Goal: Task Accomplishment & Management: Manage account settings

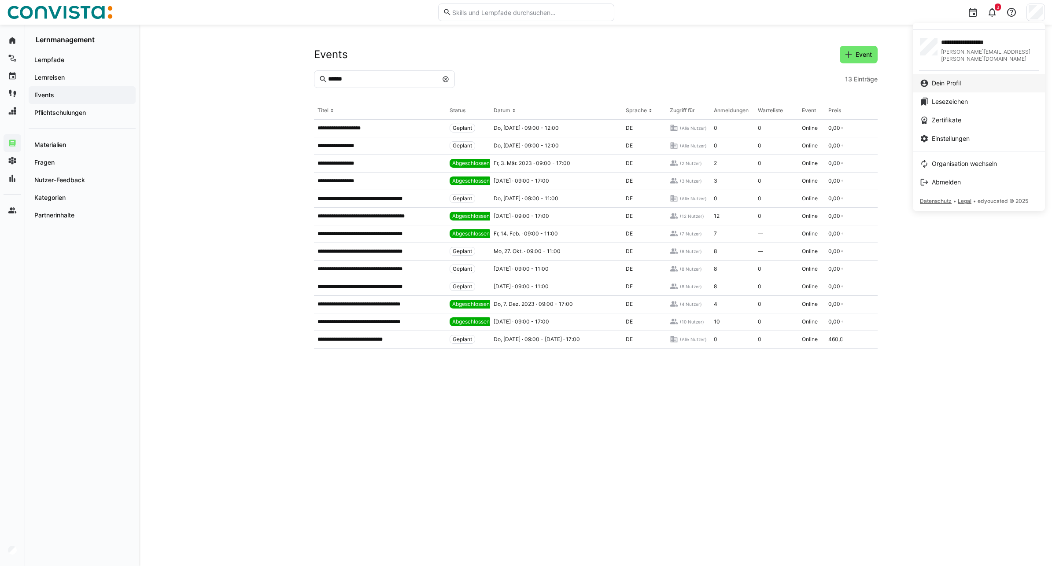
drag, startPoint x: 949, startPoint y: 85, endPoint x: 928, endPoint y: 82, distance: 21.7
click at [949, 85] on link "Dein Profil" at bounding box center [979, 83] width 132 height 19
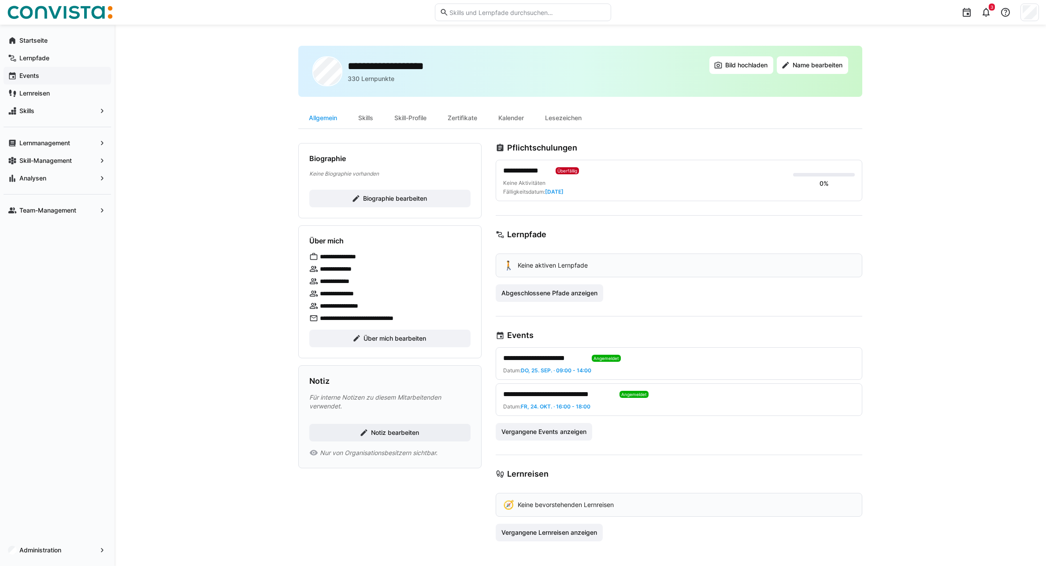
click at [37, 68] on div "Events" at bounding box center [57, 76] width 107 height 18
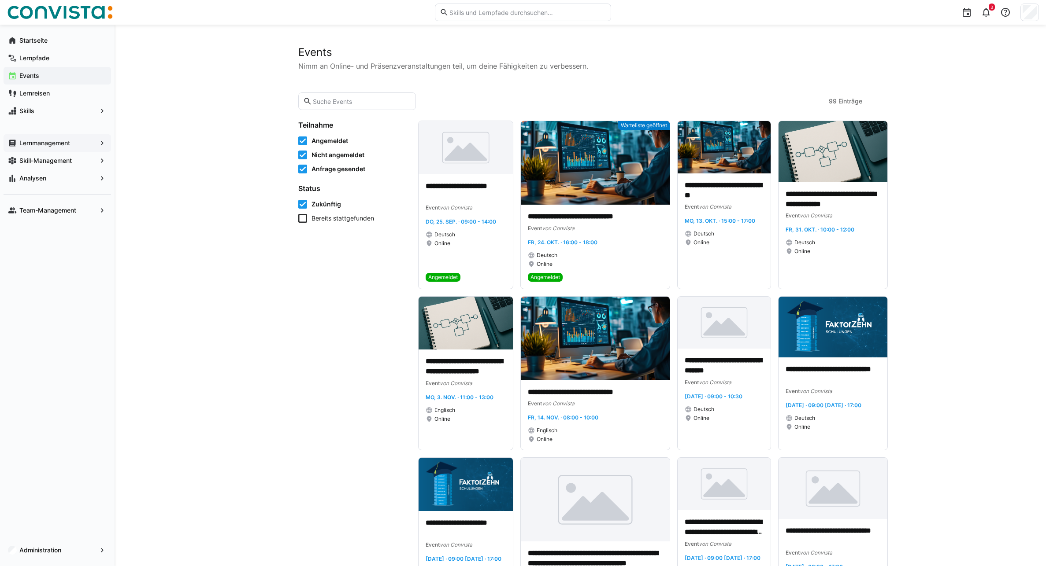
click at [0, 0] on app-navigation-label "Lernmanagement" at bounding box center [0, 0] width 0 height 0
click at [0, 0] on app-navigation-label "Administration" at bounding box center [0, 0] width 0 height 0
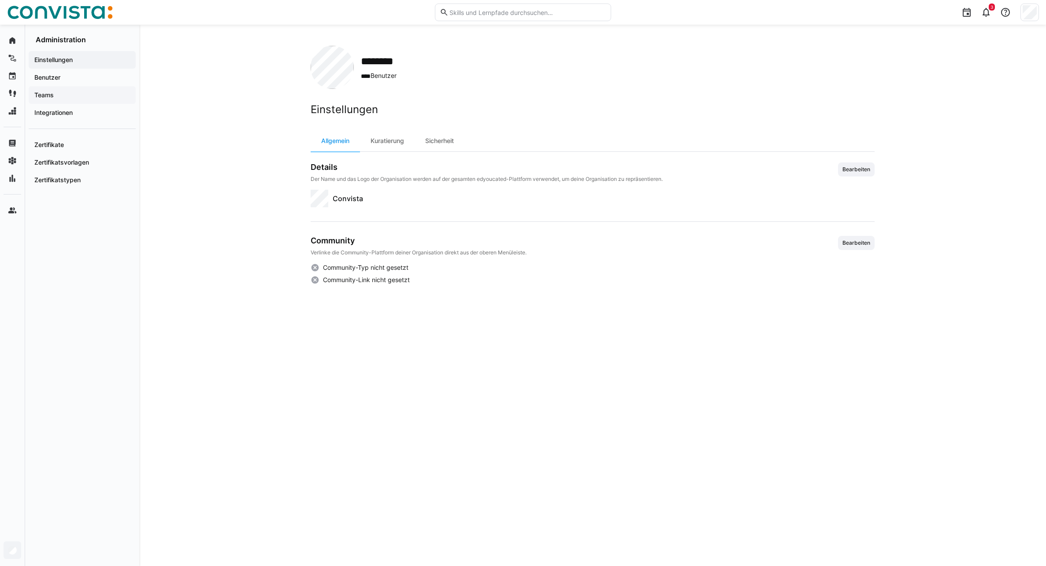
click at [55, 90] on div "Teams" at bounding box center [82, 95] width 107 height 18
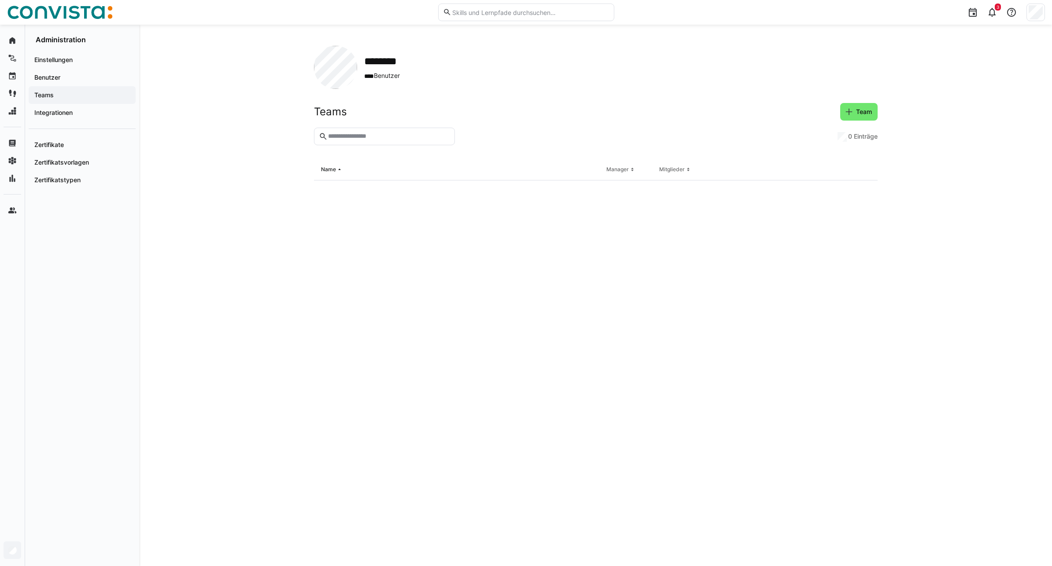
click at [363, 138] on input "text" at bounding box center [388, 137] width 122 height 8
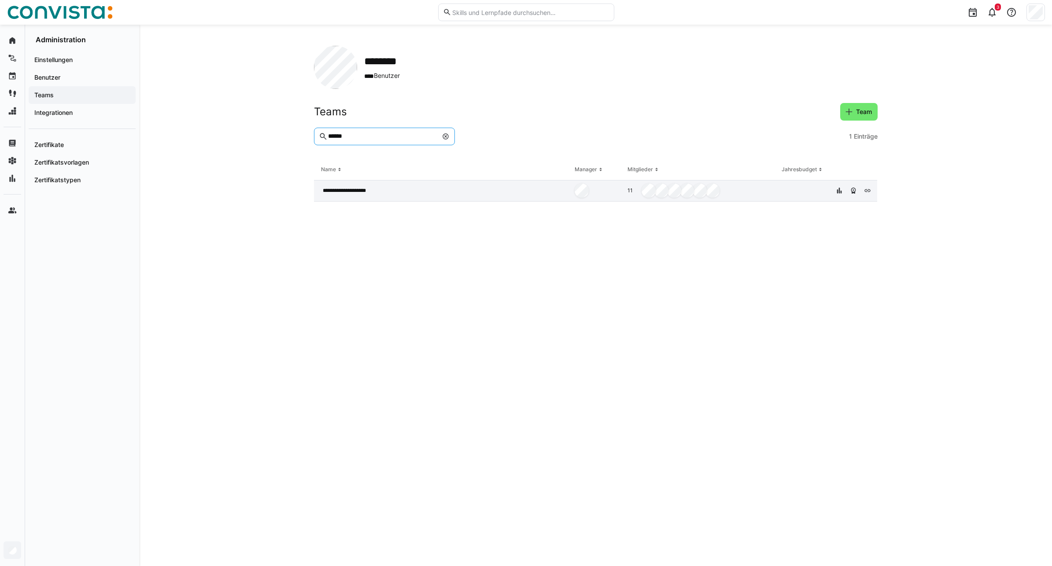
type input "******"
click at [352, 194] on span "**********" at bounding box center [350, 190] width 54 height 7
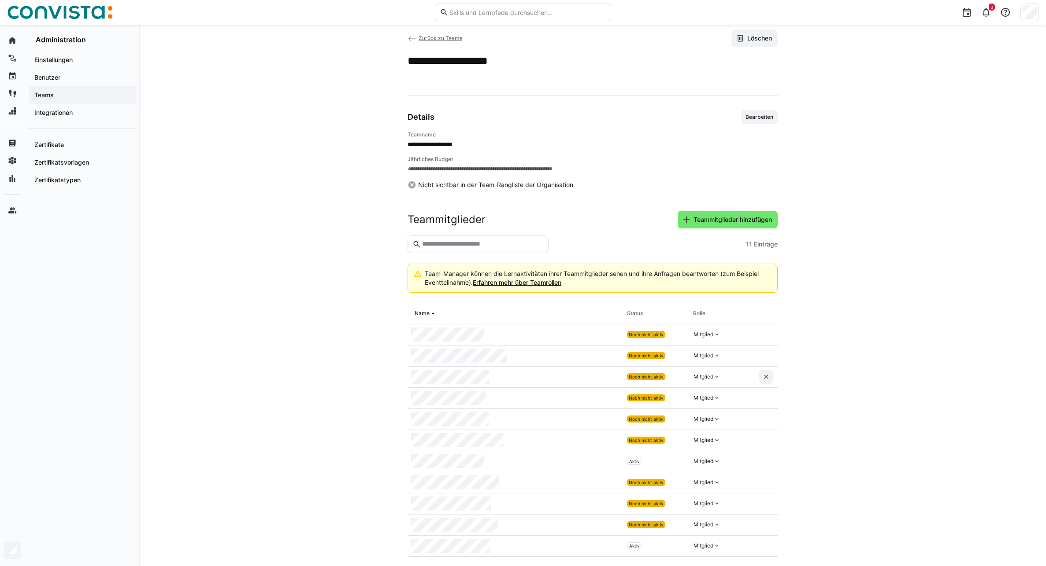
scroll to position [28, 0]
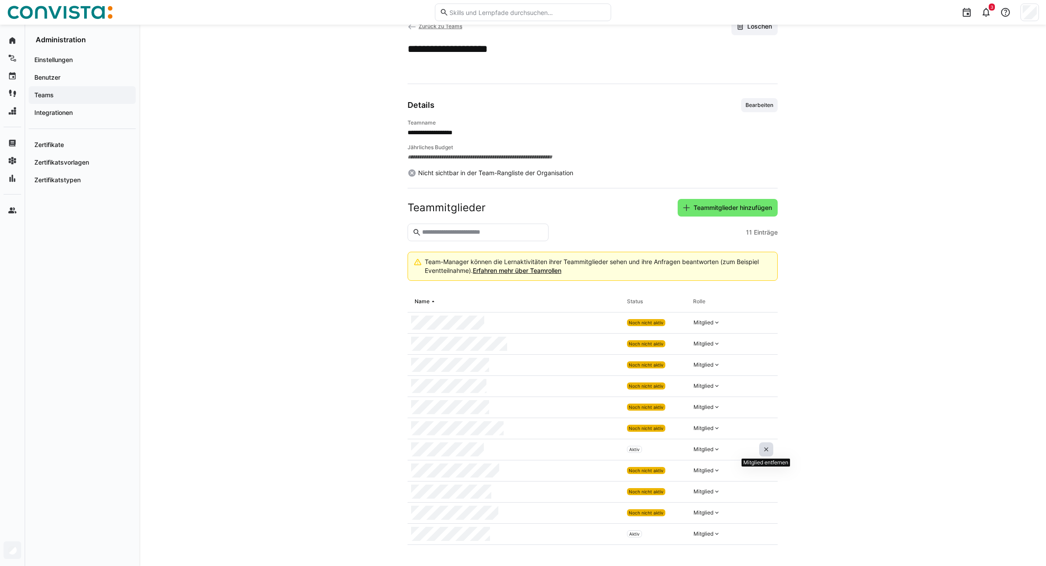
click at [770, 448] on span at bounding box center [766, 450] width 14 height 14
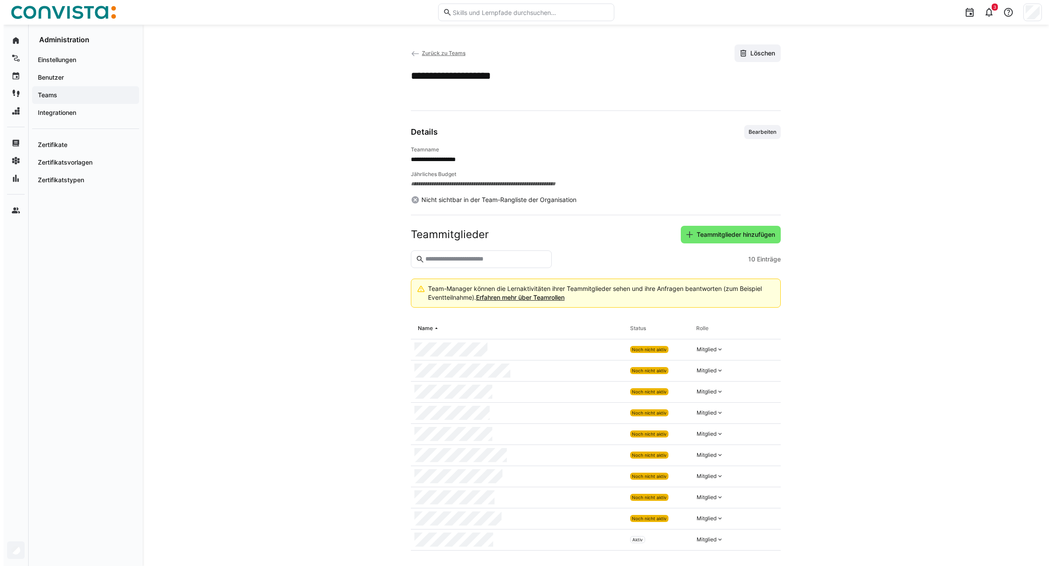
scroll to position [0, 0]
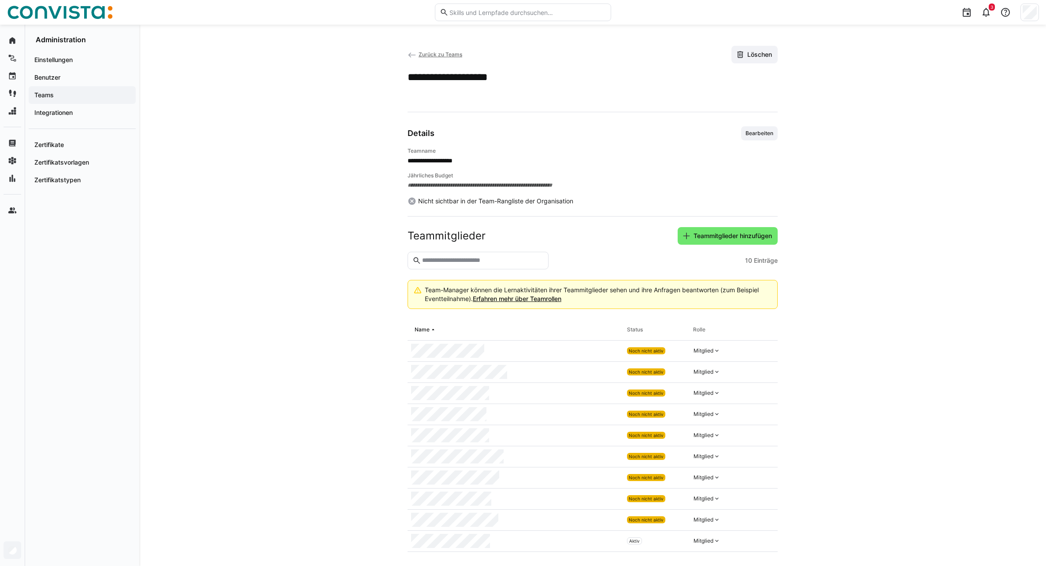
click at [421, 54] on span "Zurück zu Teams" at bounding box center [440, 54] width 44 height 7
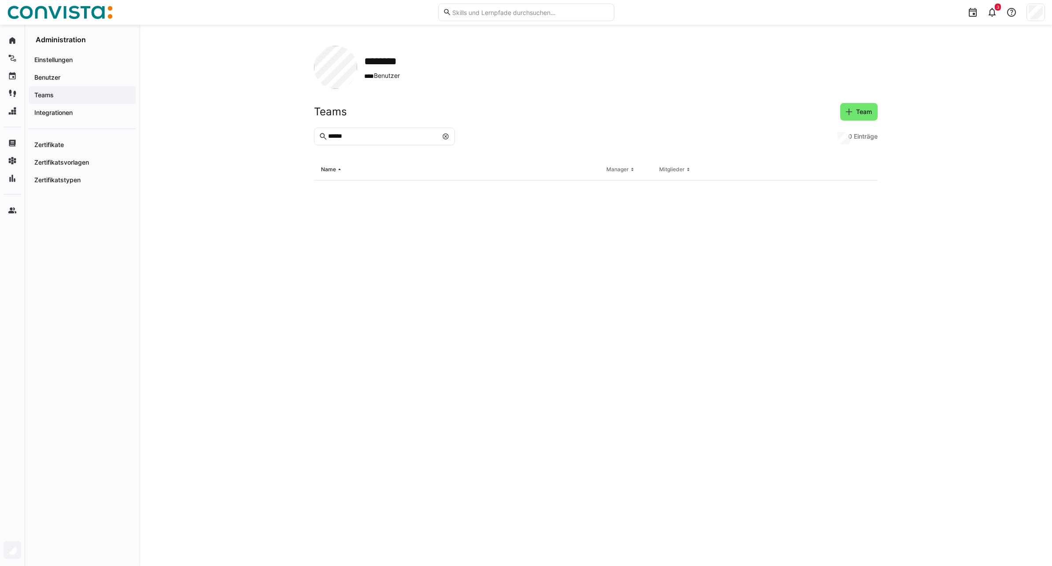
click at [446, 137] on eds-icon at bounding box center [445, 136] width 7 height 7
type input "**********"
click at [429, 190] on div "**********" at bounding box center [458, 191] width 289 height 21
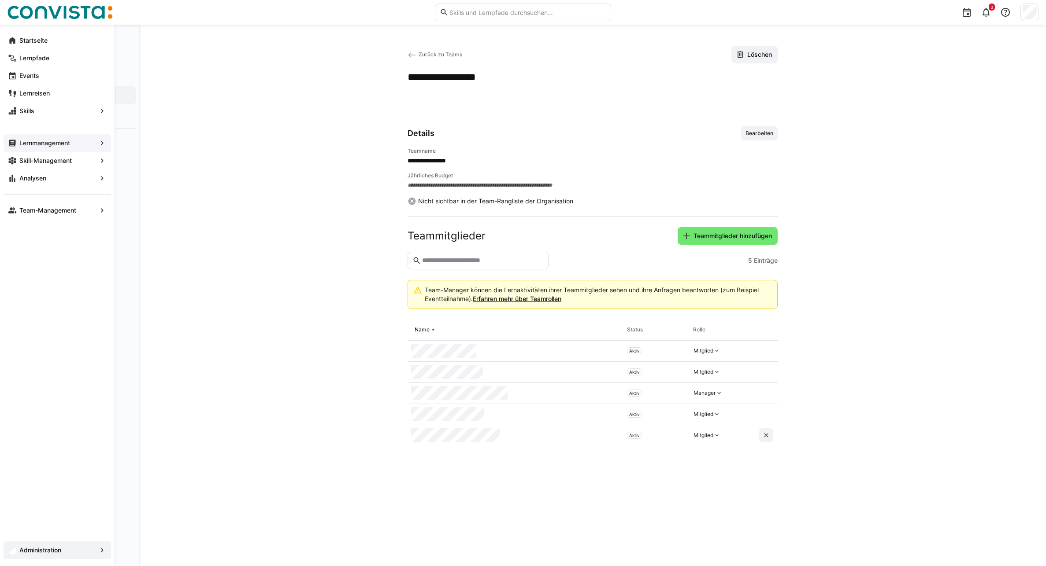
click at [48, 147] on span "Lernmanagement" at bounding box center [57, 143] width 78 height 9
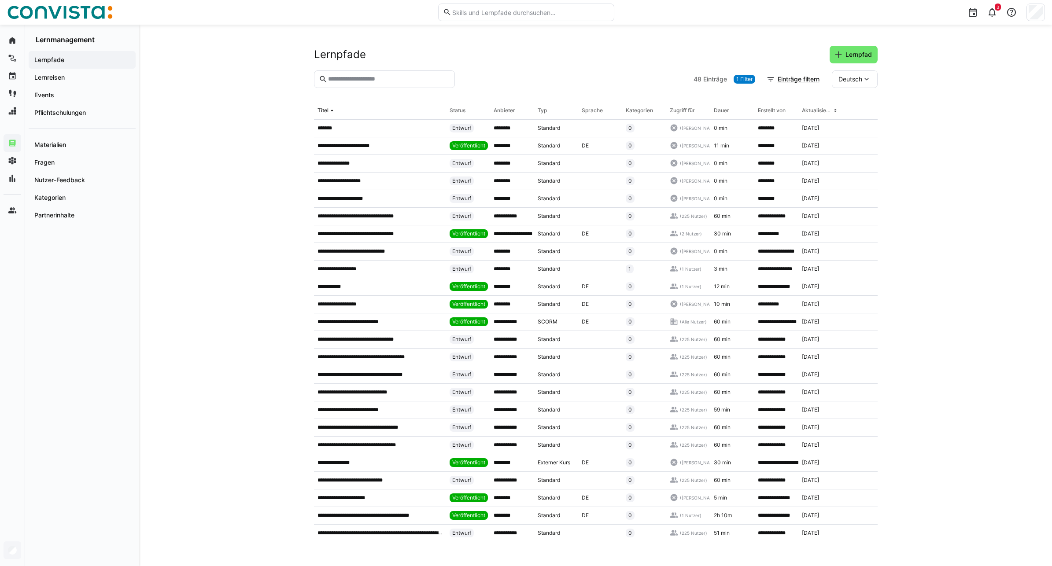
click at [389, 82] on input "text" at bounding box center [388, 79] width 122 height 8
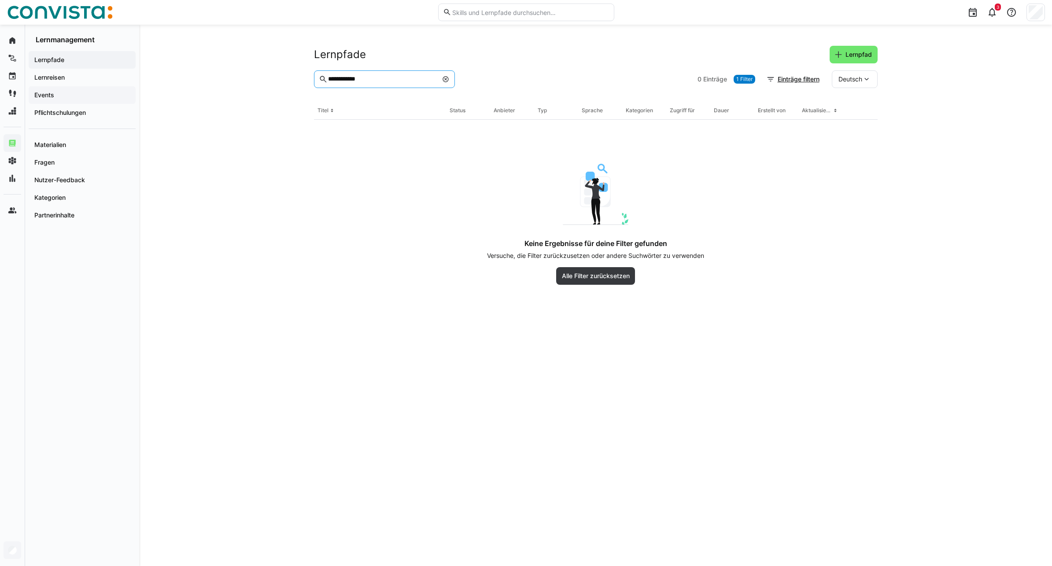
type input "**********"
click at [63, 96] on span "Events" at bounding box center [82, 95] width 98 height 9
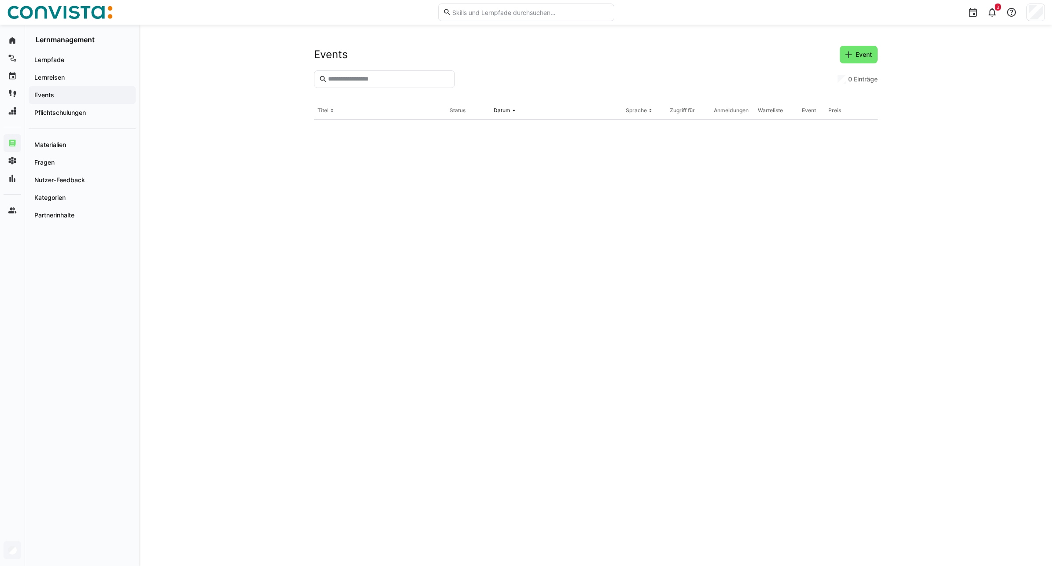
click at [369, 82] on input "text" at bounding box center [388, 79] width 122 height 8
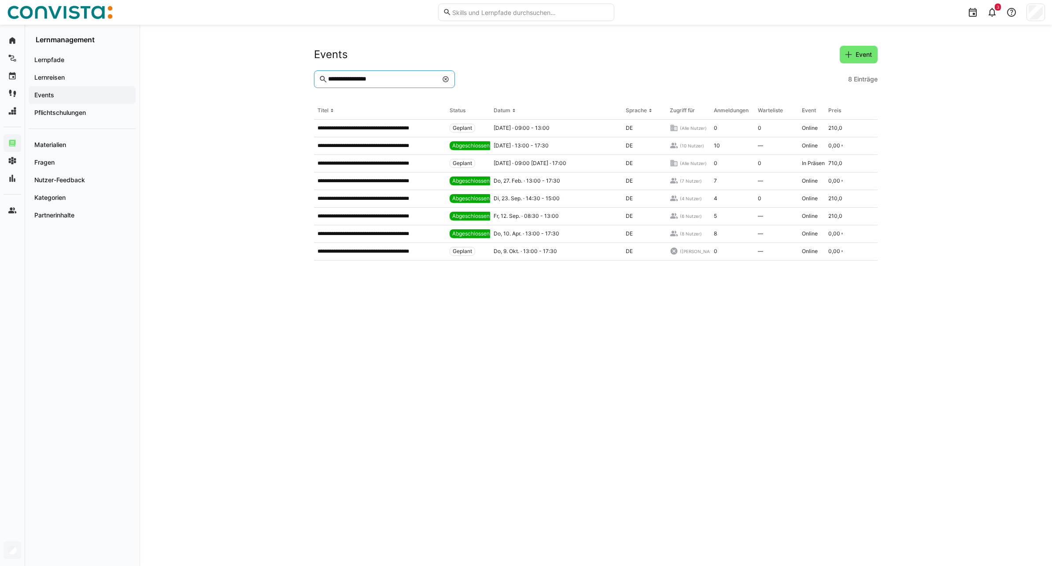
click at [334, 81] on input "**********" at bounding box center [382, 79] width 110 height 8
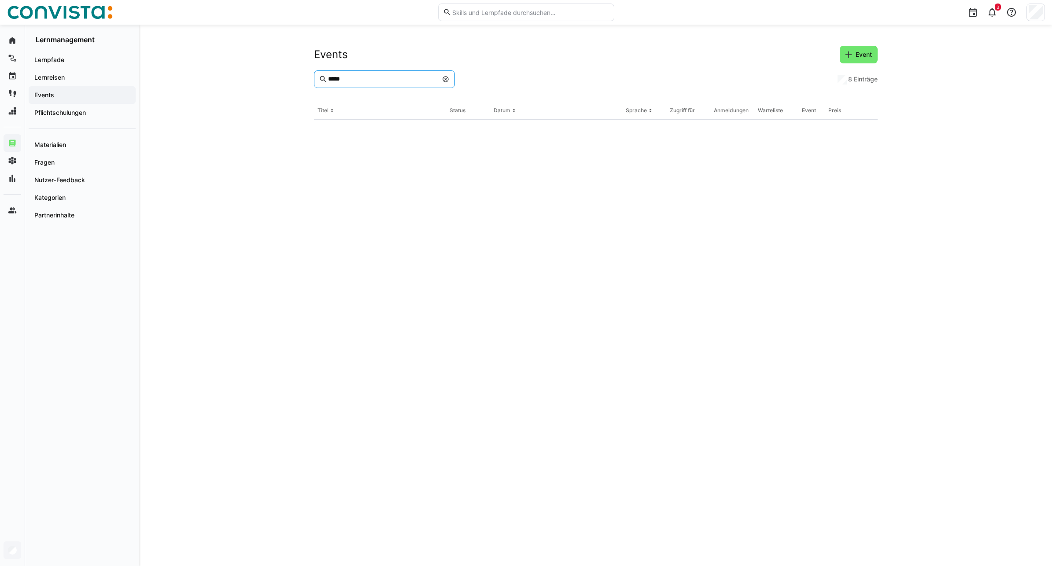
click at [369, 85] on eds-input "*****" at bounding box center [384, 79] width 141 height 18
click at [370, 83] on input "*****" at bounding box center [382, 79] width 110 height 8
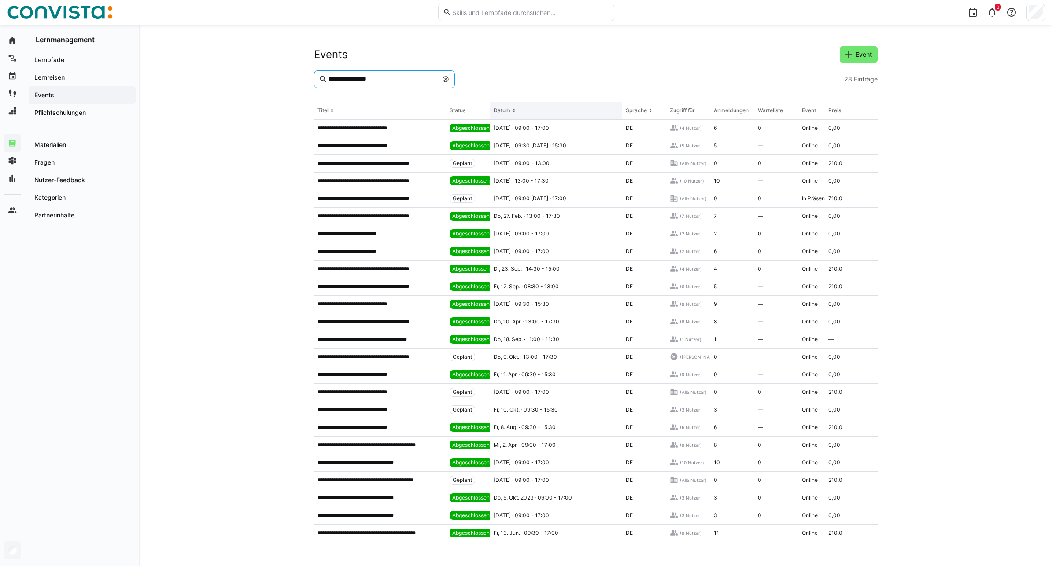
type input "**********"
click at [503, 111] on div "Datum" at bounding box center [502, 110] width 17 height 7
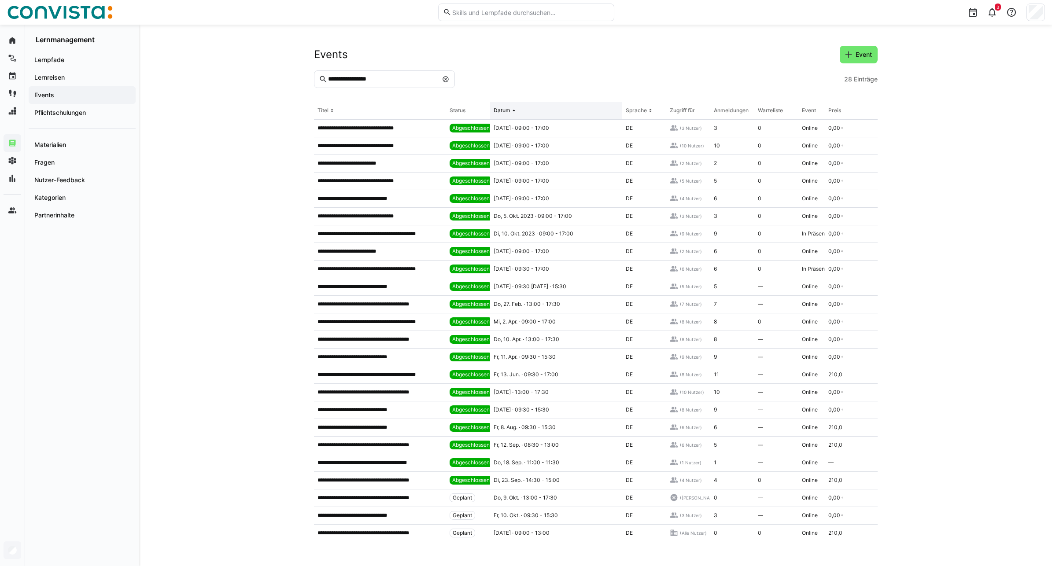
click at [514, 111] on eds-icon at bounding box center [514, 110] width 7 height 7
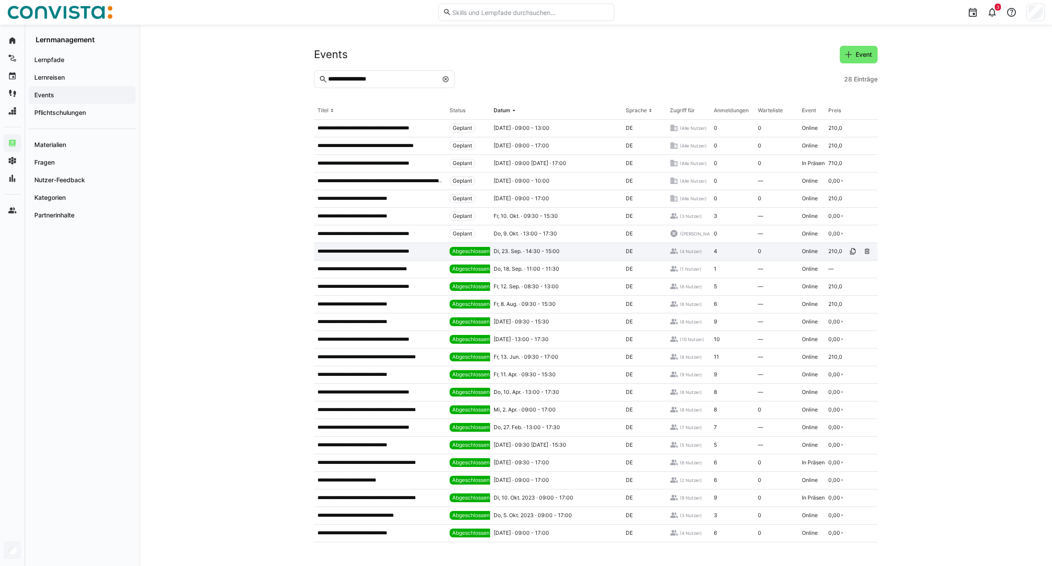
click at [516, 252] on span "Di, 23. Sep. · 14:30 - 15:00" at bounding box center [527, 251] width 66 height 7
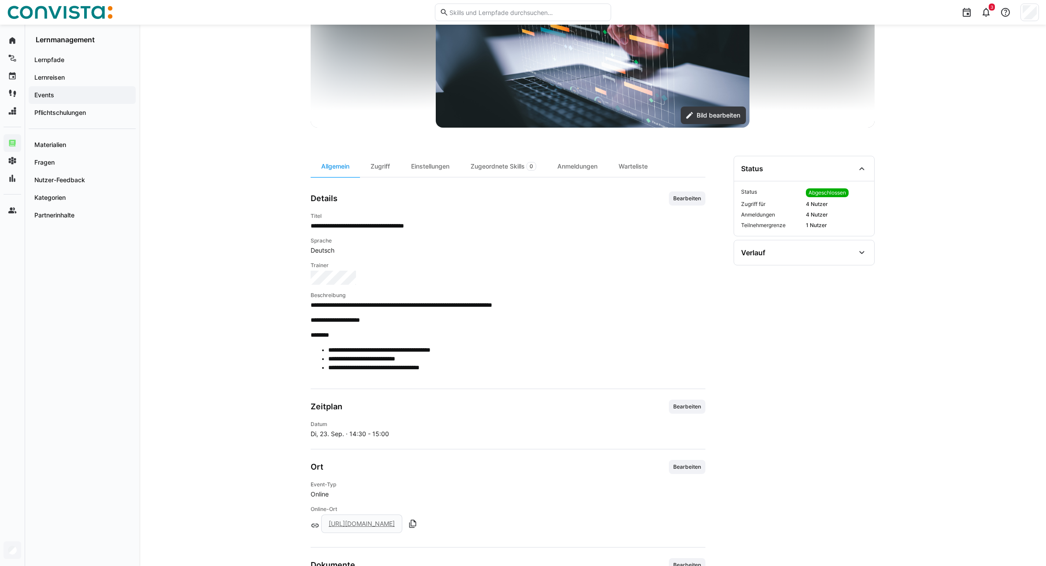
scroll to position [26, 0]
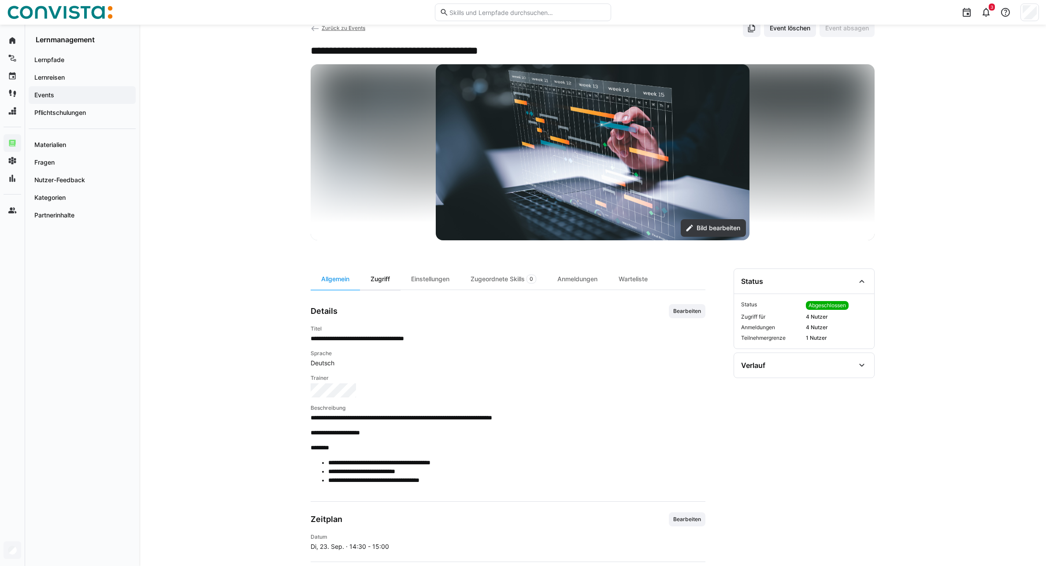
click at [383, 279] on div "Zugriff" at bounding box center [380, 279] width 41 height 21
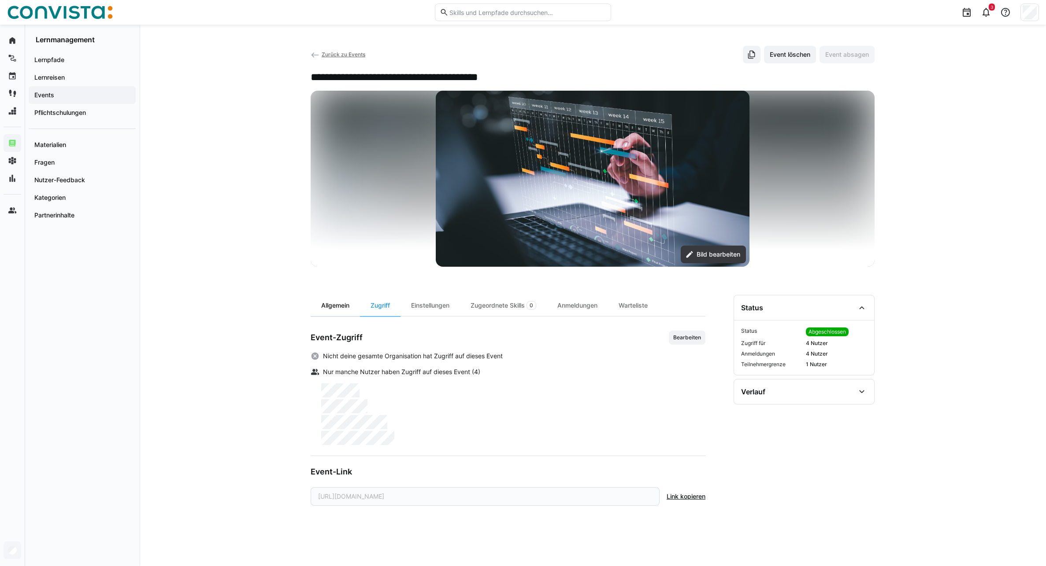
click at [327, 308] on div "Allgemein" at bounding box center [335, 305] width 49 height 21
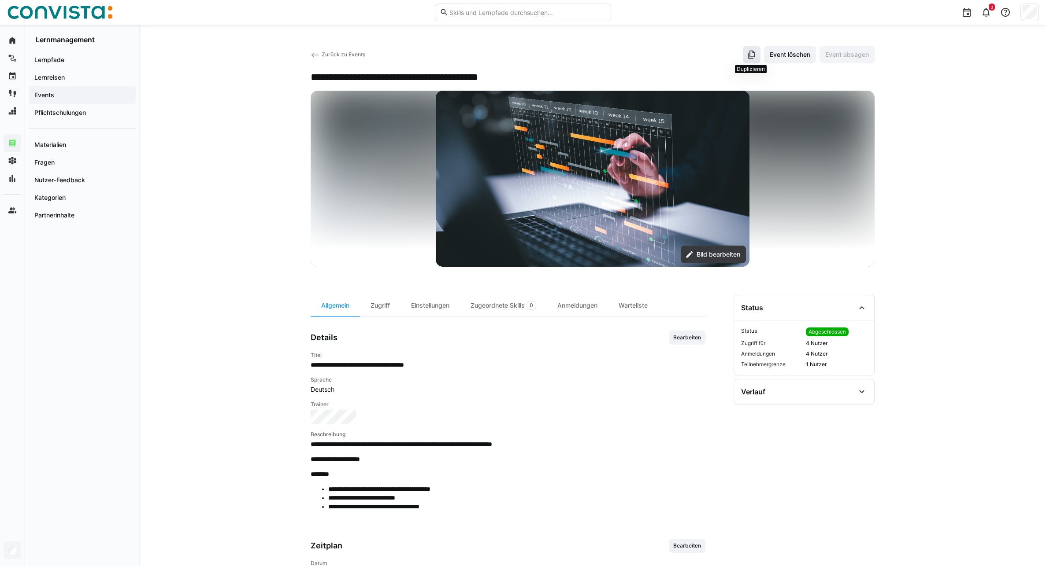
click at [752, 55] on eds-icon at bounding box center [751, 54] width 9 height 9
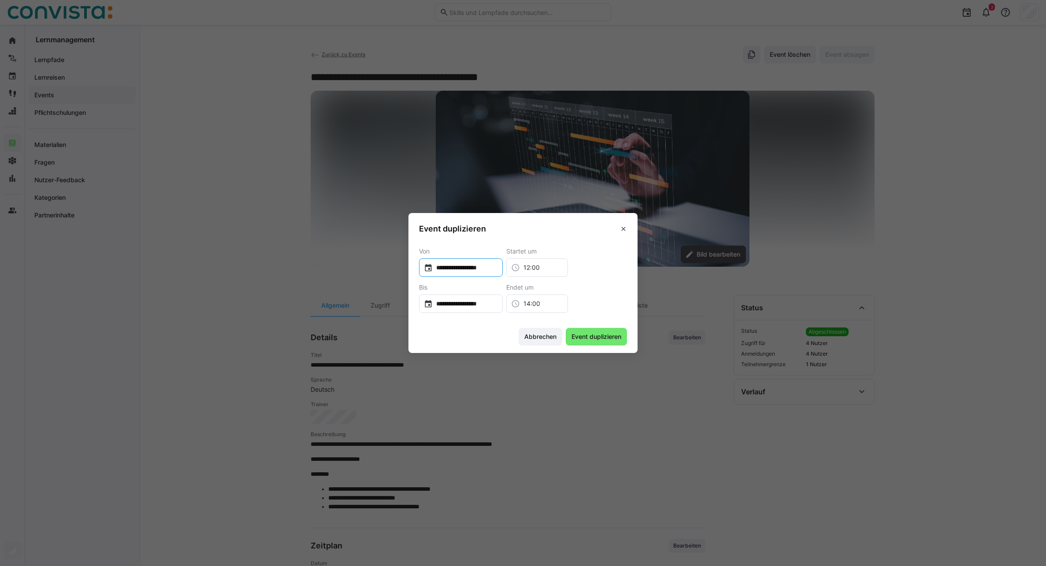
click at [489, 267] on input "**********" at bounding box center [465, 267] width 65 height 9
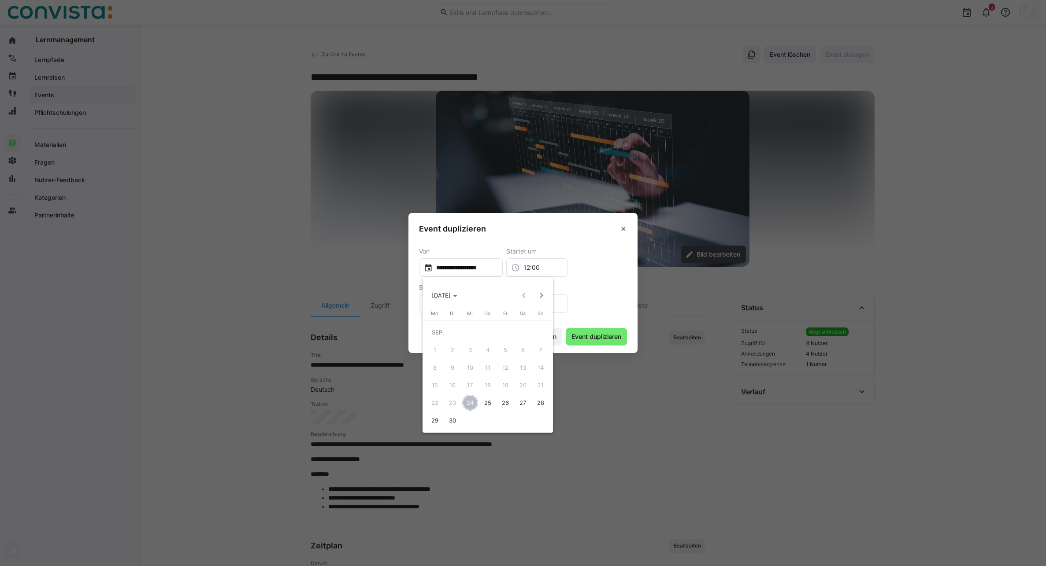
click at [435, 422] on span "29" at bounding box center [435, 421] width 16 height 16
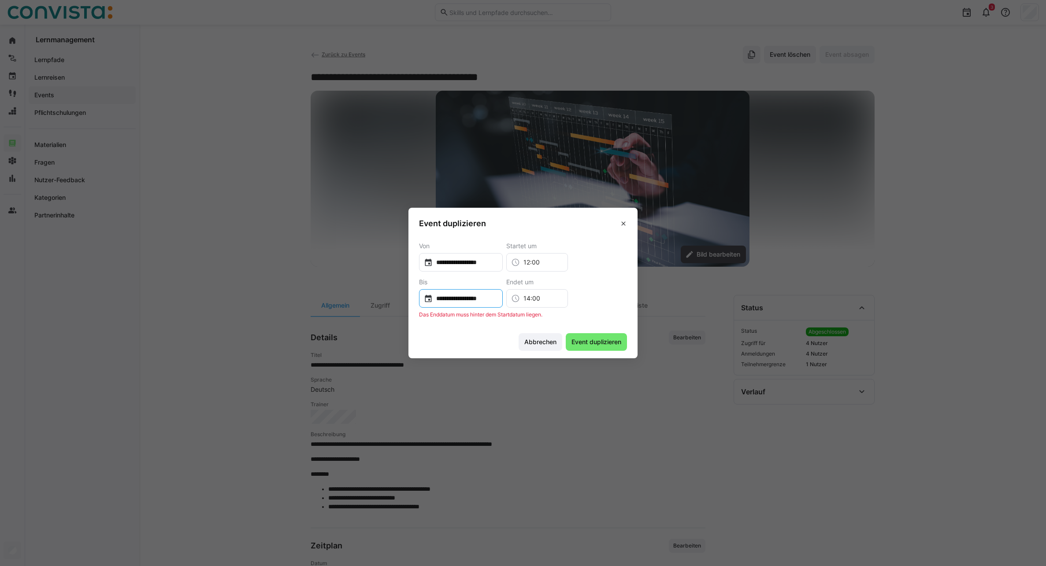
click at [483, 291] on div "**********" at bounding box center [461, 298] width 84 height 19
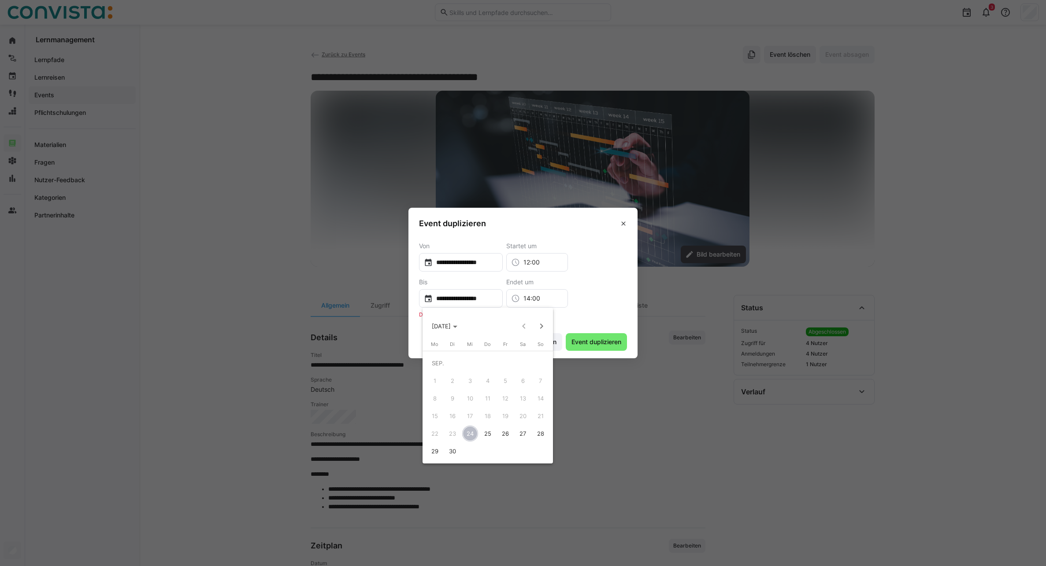
click at [455, 452] on span "30" at bounding box center [452, 452] width 16 height 16
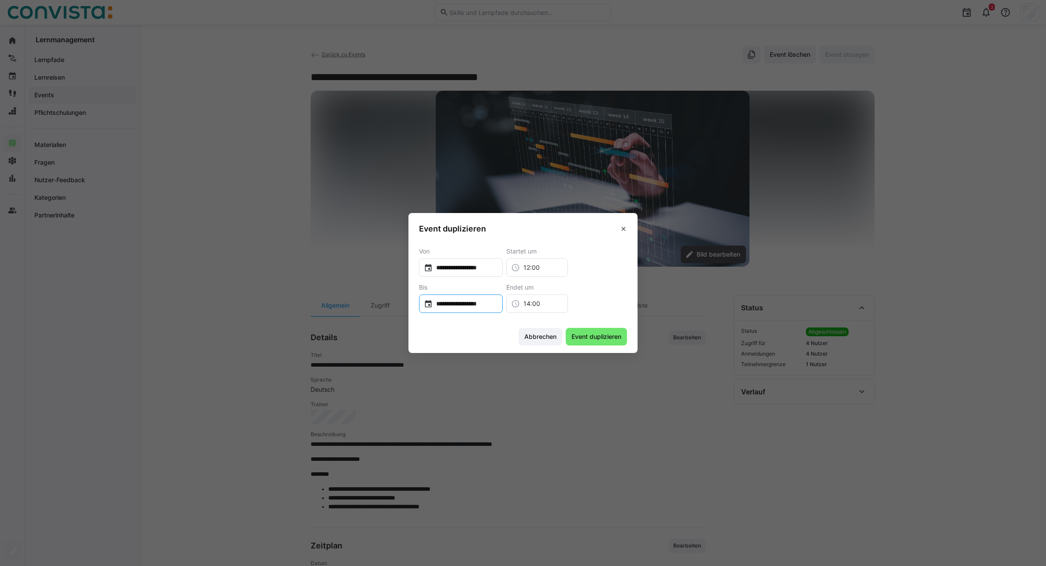
click at [457, 305] on input "**********" at bounding box center [465, 304] width 65 height 9
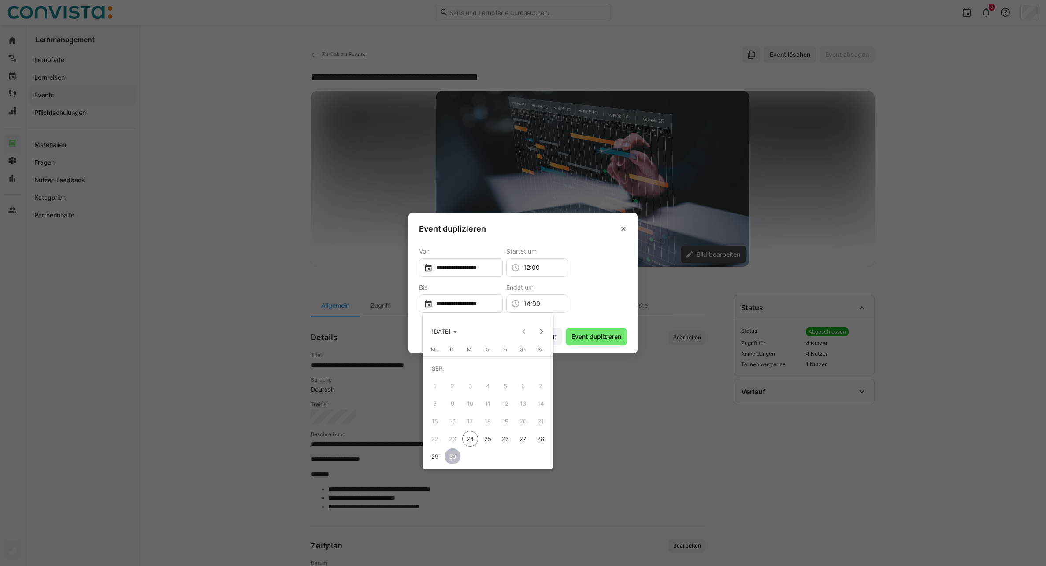
click at [437, 456] on span "29" at bounding box center [435, 457] width 16 height 16
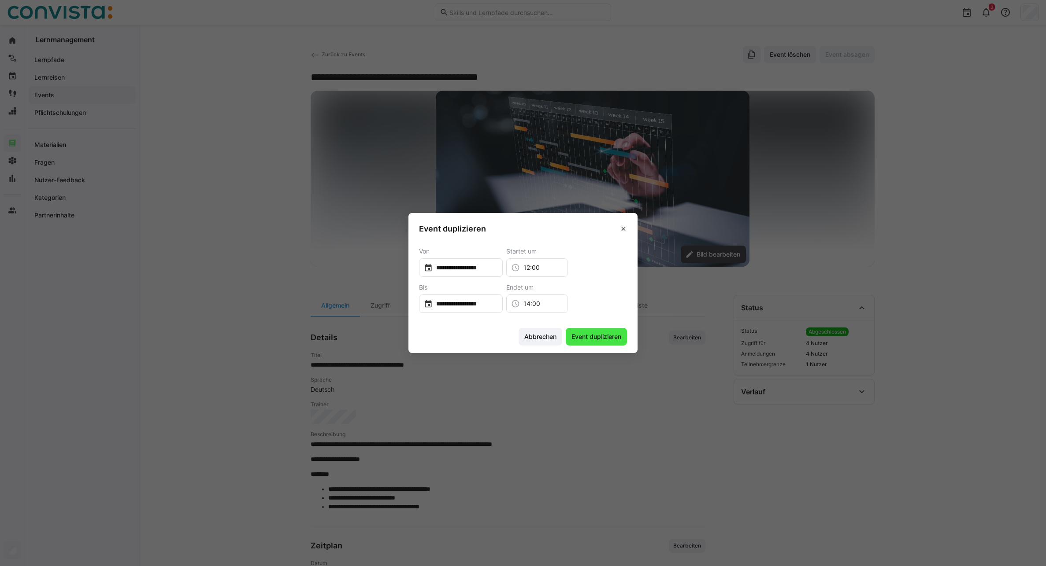
click at [600, 337] on span "Event duplizieren" at bounding box center [596, 337] width 52 height 9
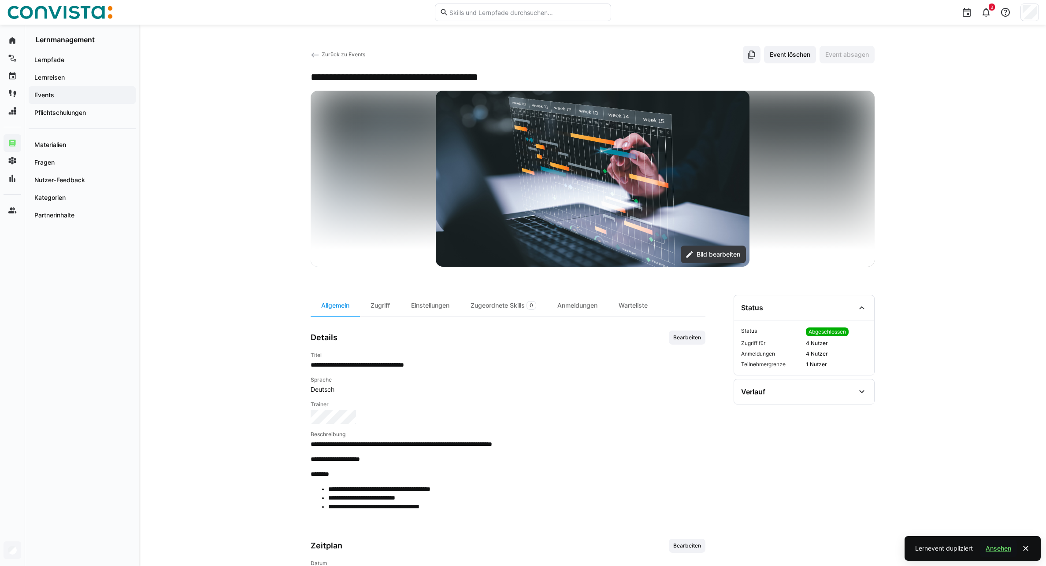
click at [996, 549] on span "Ansehen" at bounding box center [998, 548] width 28 height 9
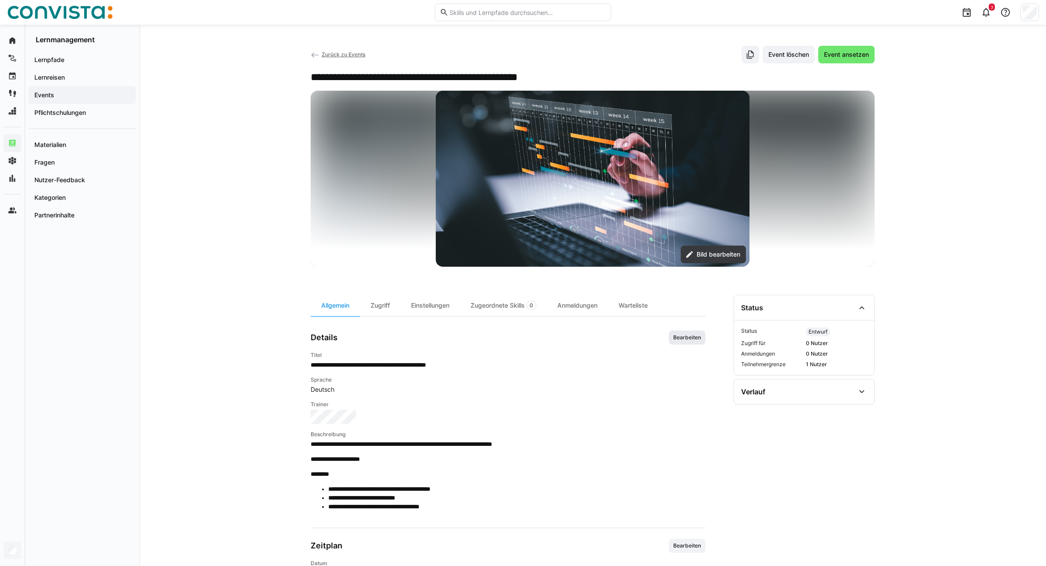
click at [686, 342] on span "Bearbeiten" at bounding box center [687, 338] width 37 height 14
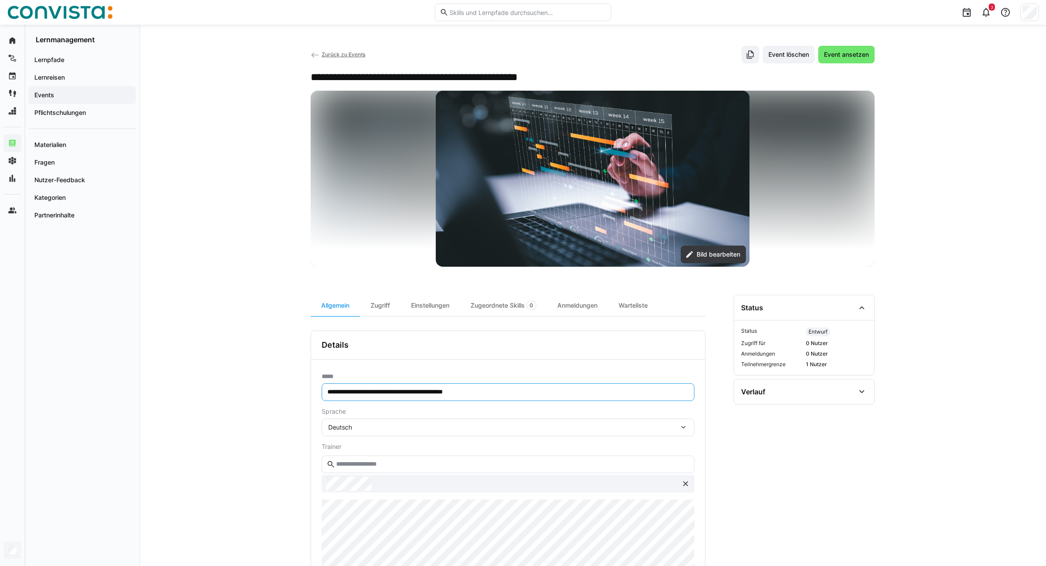
drag, startPoint x: 357, startPoint y: 393, endPoint x: 275, endPoint y: 396, distance: 82.0
click at [275, 396] on div "**********" at bounding box center [592, 474] width 907 height 898
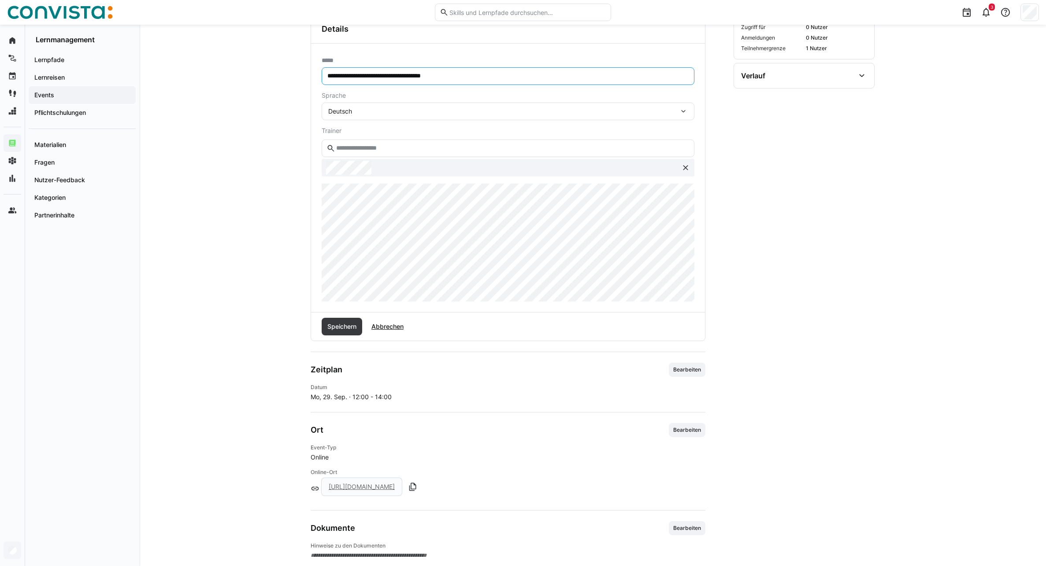
scroll to position [356, 0]
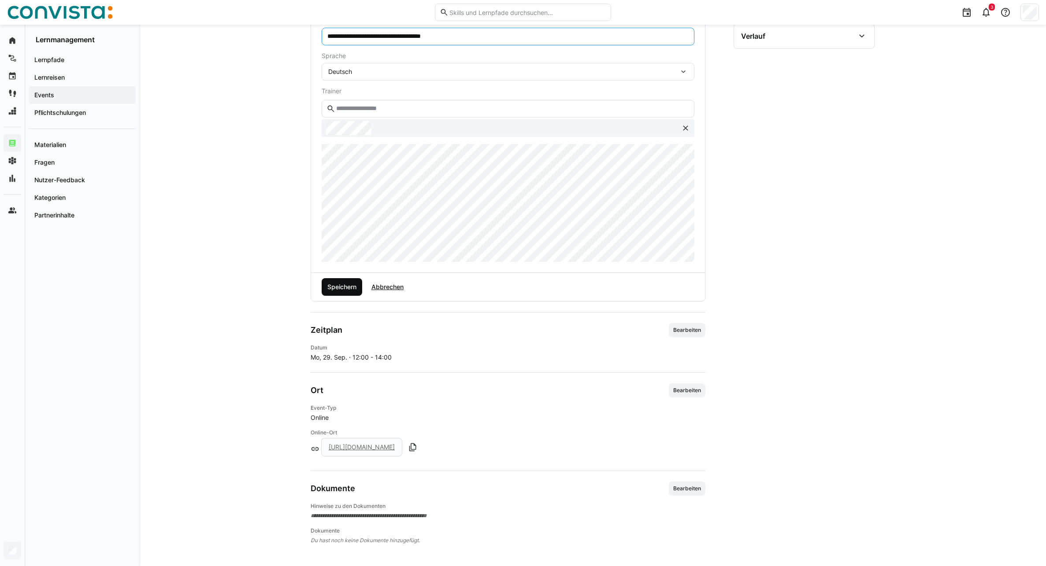
type input "**********"
click at [348, 290] on span "Speichern" at bounding box center [342, 287] width 32 height 9
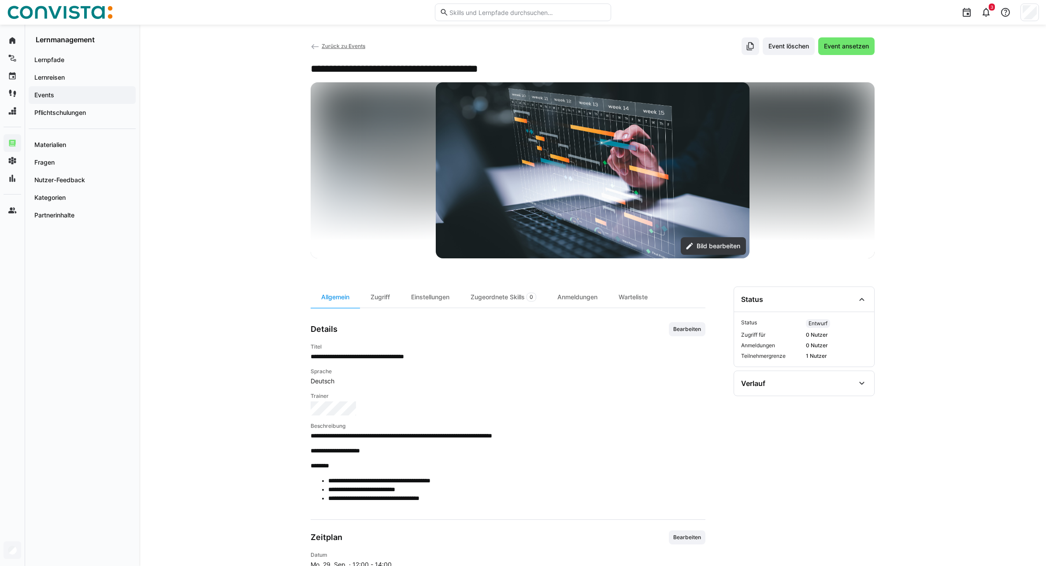
scroll to position [0, 0]
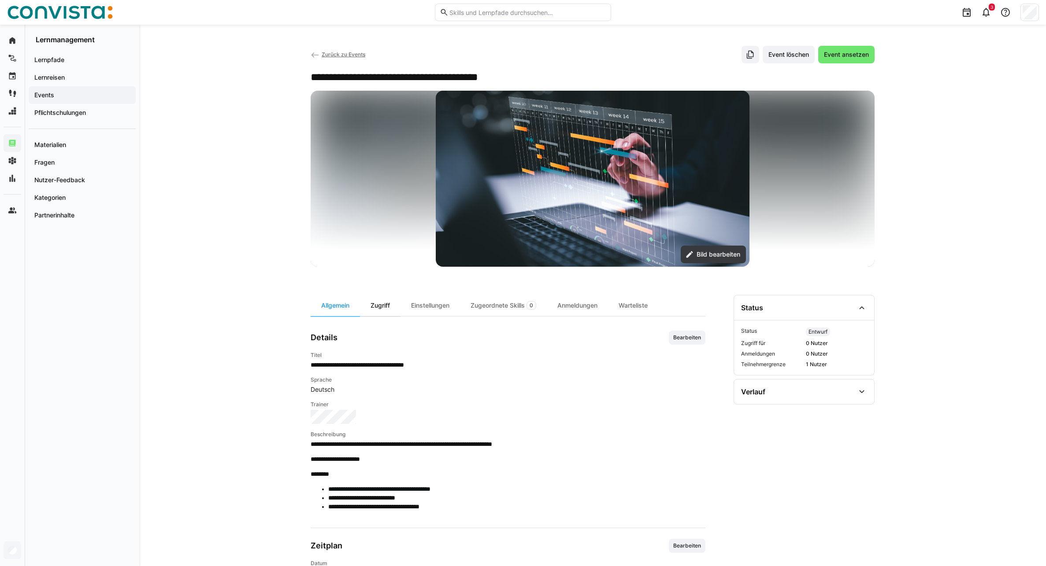
click at [378, 314] on div "Zugriff" at bounding box center [380, 305] width 41 height 21
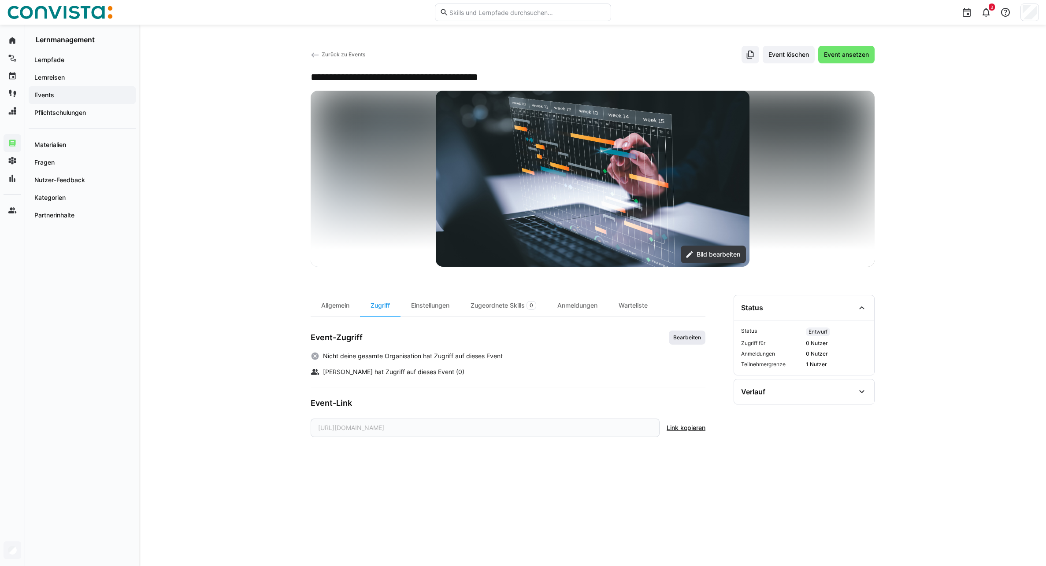
click at [686, 339] on span "Bearbeiten" at bounding box center [687, 337] width 30 height 7
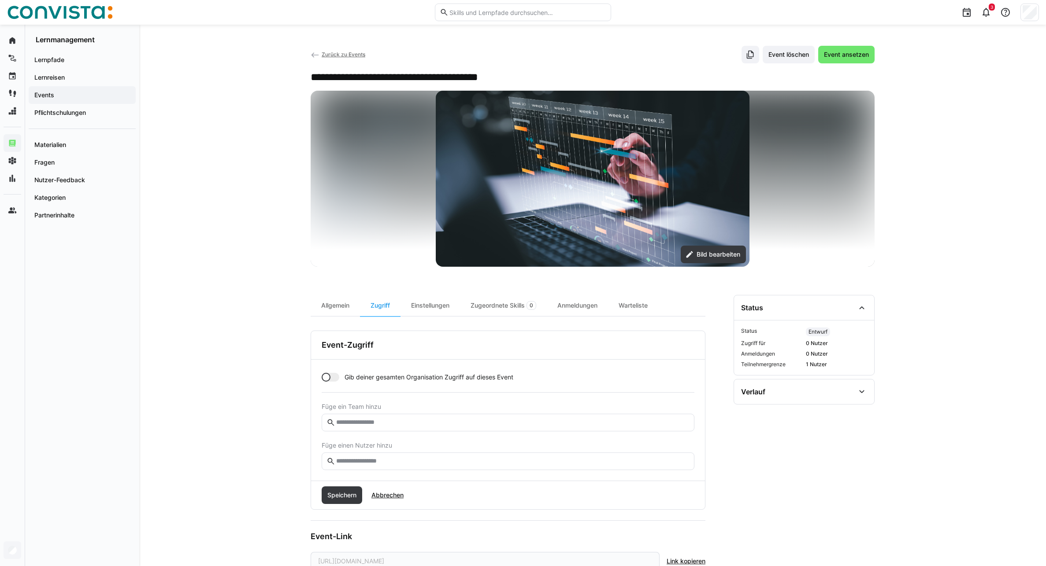
click at [370, 463] on input "text" at bounding box center [512, 462] width 354 height 8
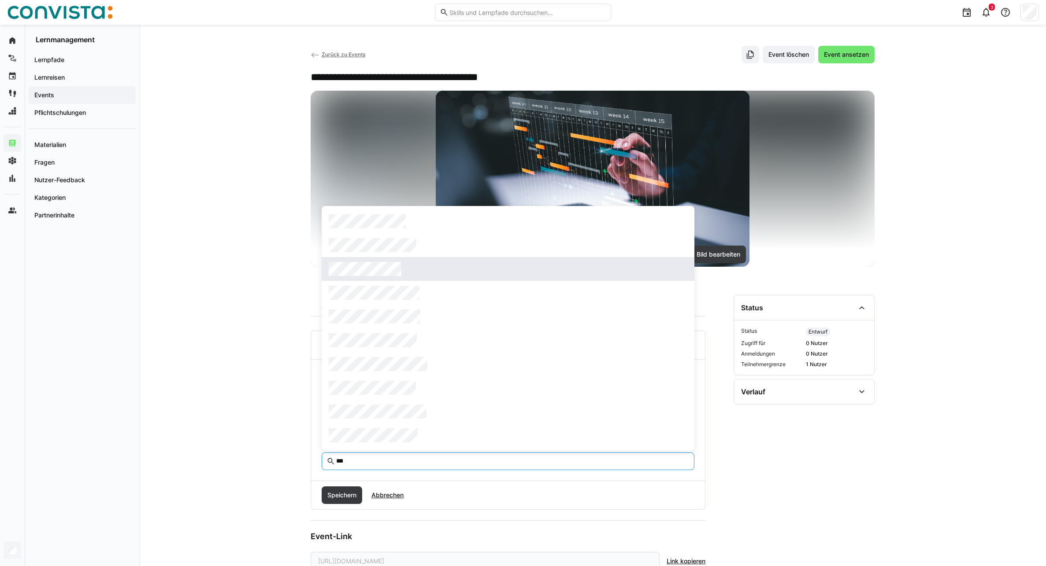
type input "***"
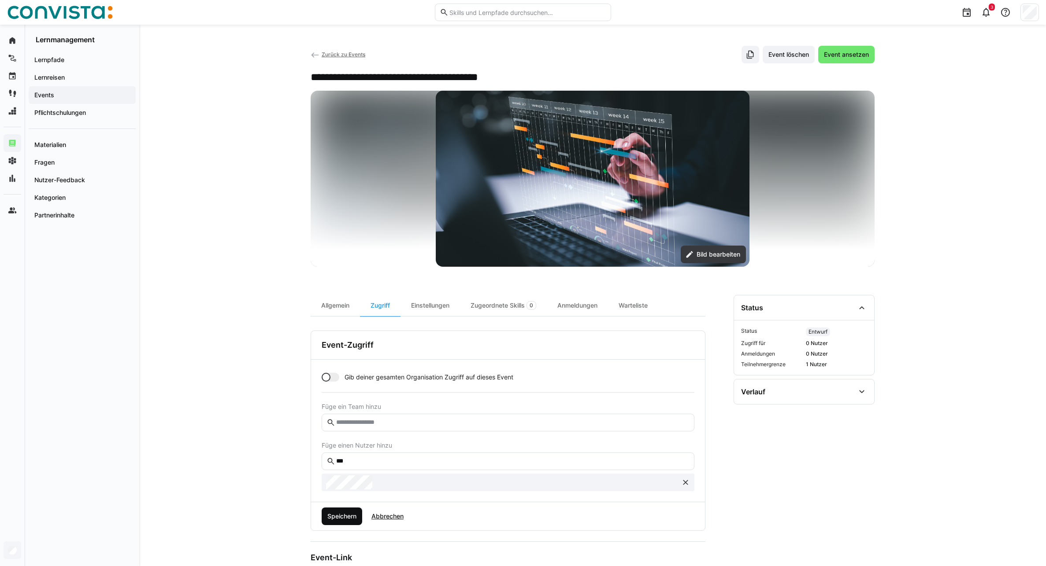
click at [336, 521] on span "Speichern" at bounding box center [342, 517] width 41 height 18
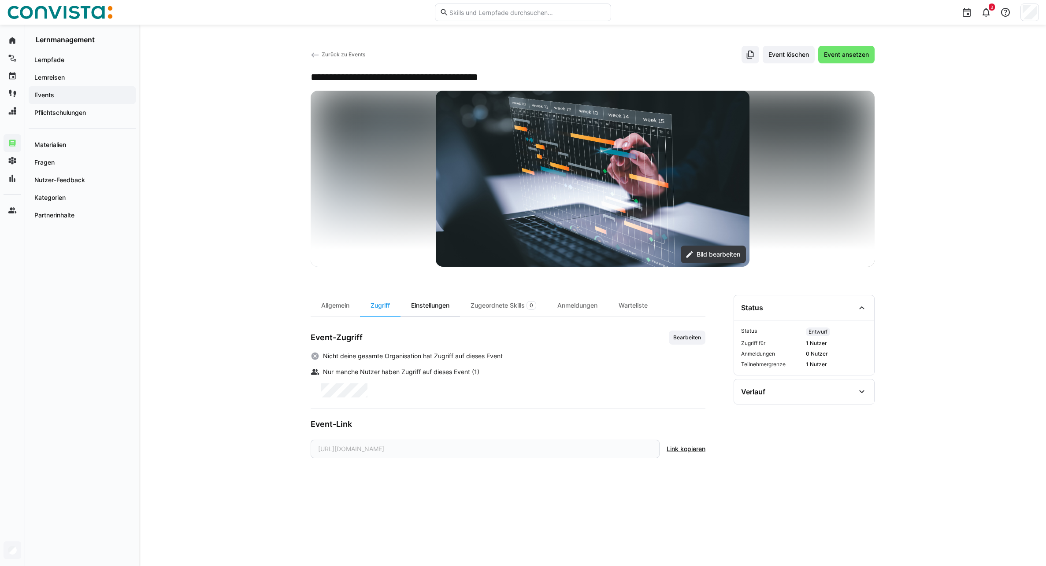
click at [435, 304] on div "Einstellungen" at bounding box center [429, 305] width 59 height 21
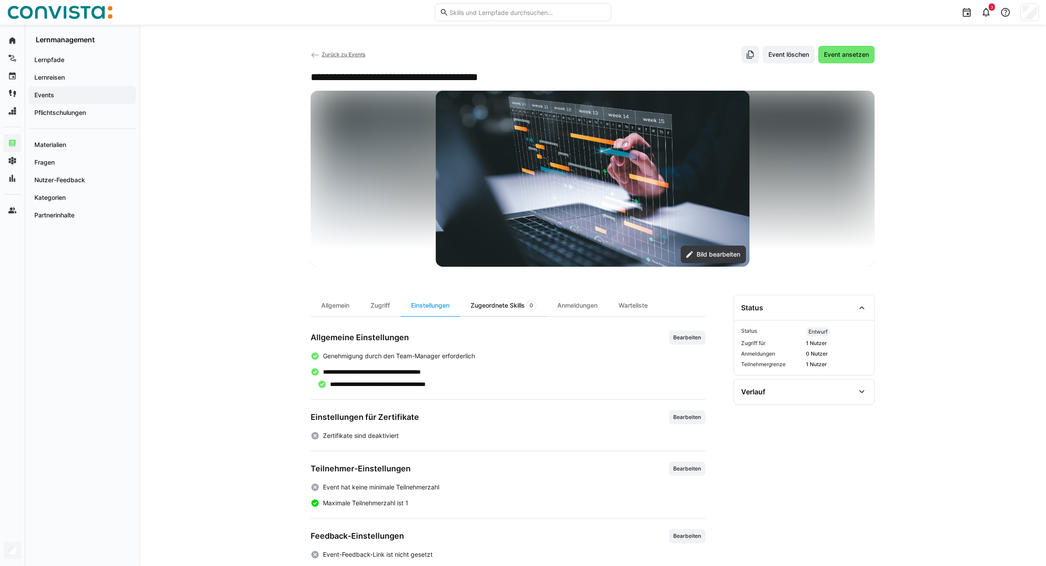
click at [504, 307] on div "Zugeordnete Skills 0" at bounding box center [503, 305] width 87 height 21
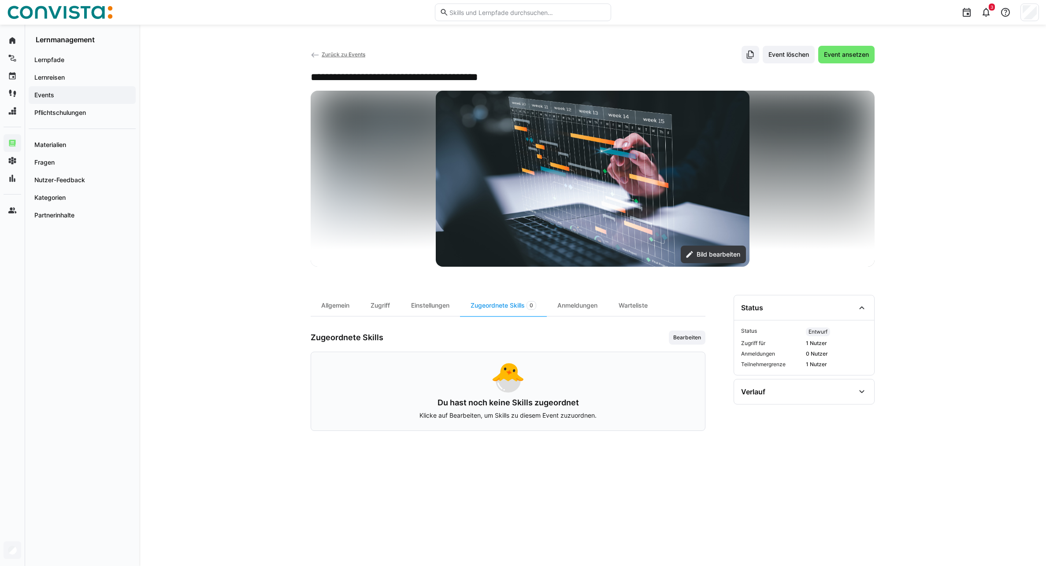
click at [573, 291] on app-header-sidebar-layout "**********" at bounding box center [593, 296] width 564 height 500
click at [573, 302] on div "Anmeldungen" at bounding box center [577, 305] width 61 height 21
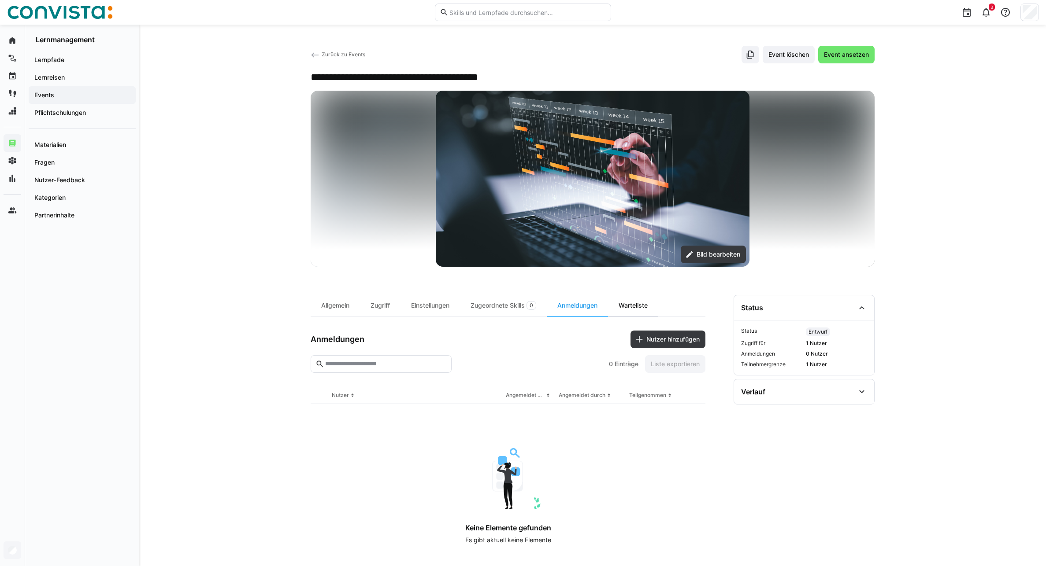
click at [633, 306] on div "Warteliste" at bounding box center [633, 305] width 50 height 21
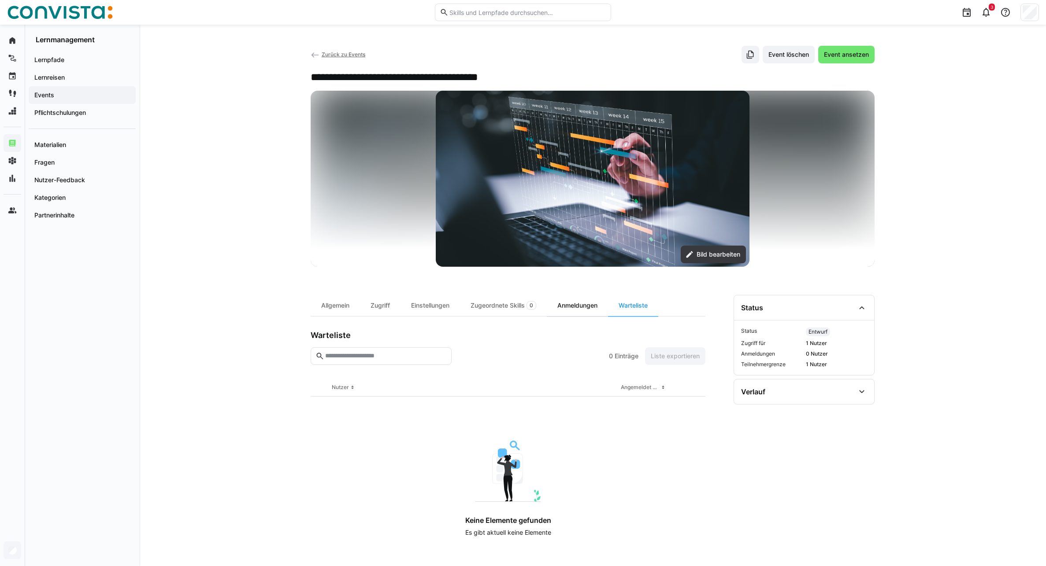
click at [592, 307] on div "Anmeldungen" at bounding box center [577, 305] width 61 height 21
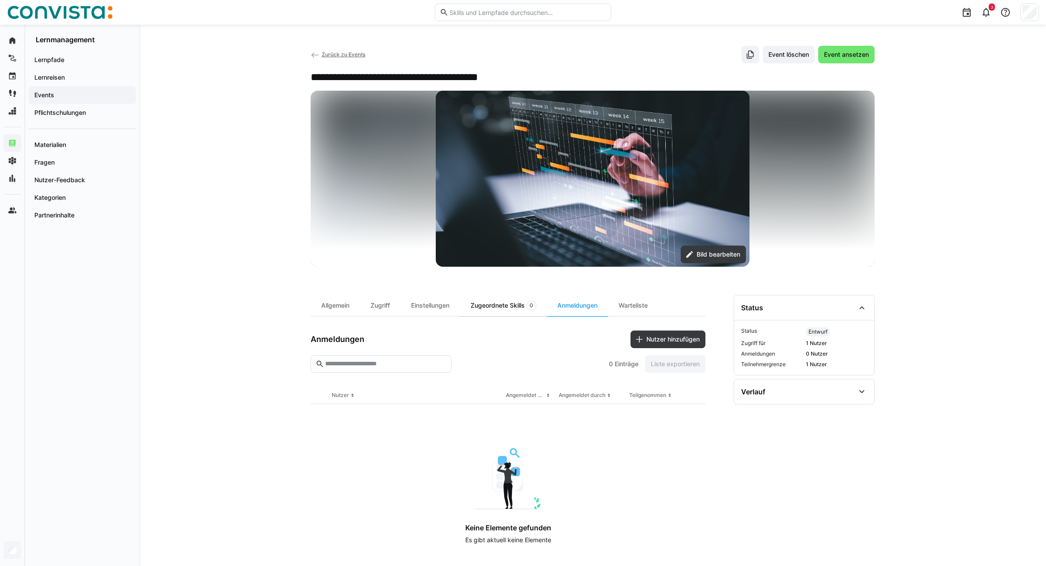
click at [507, 304] on div "Zugeordnete Skills 0" at bounding box center [503, 305] width 87 height 21
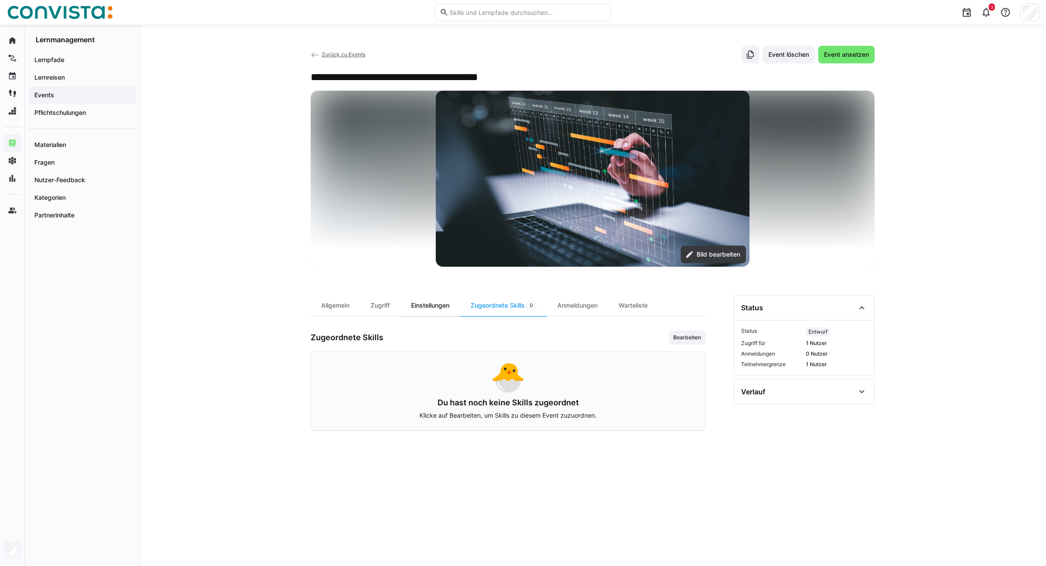
click at [440, 310] on div "Einstellungen" at bounding box center [429, 305] width 59 height 21
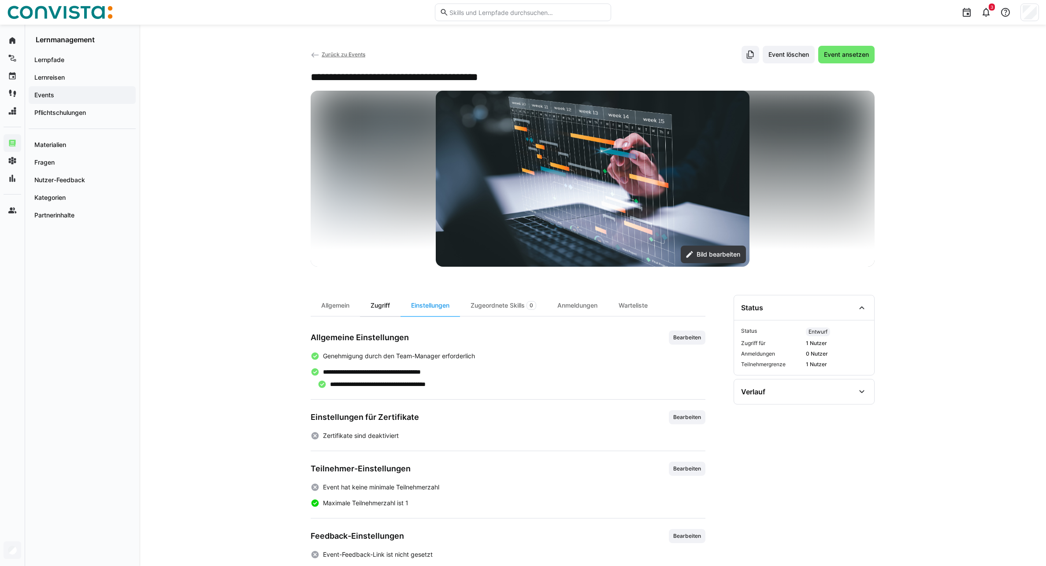
click at [376, 309] on div "Zugriff" at bounding box center [380, 305] width 41 height 21
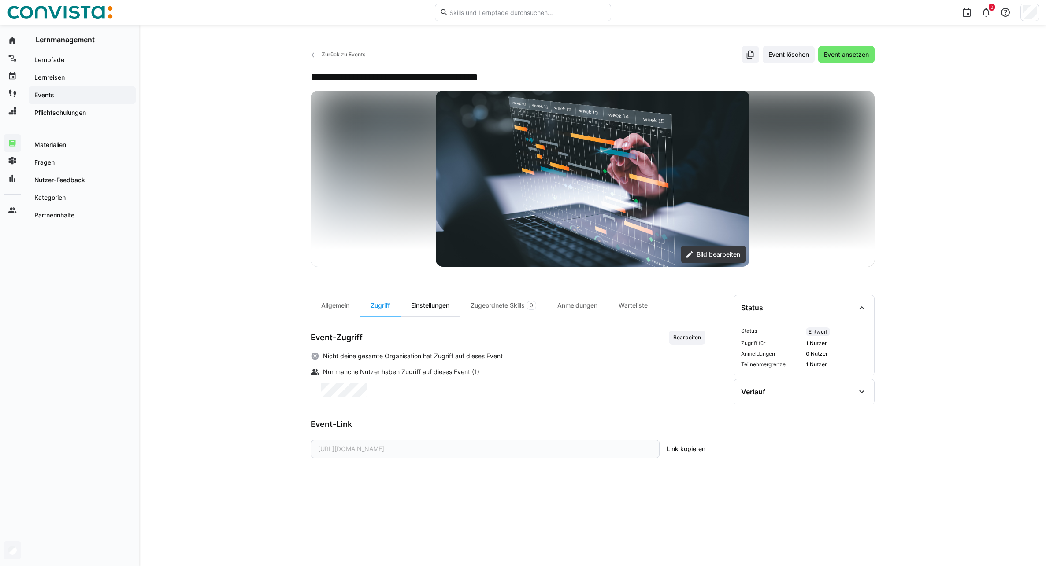
click at [415, 309] on div "Einstellungen" at bounding box center [429, 305] width 59 height 21
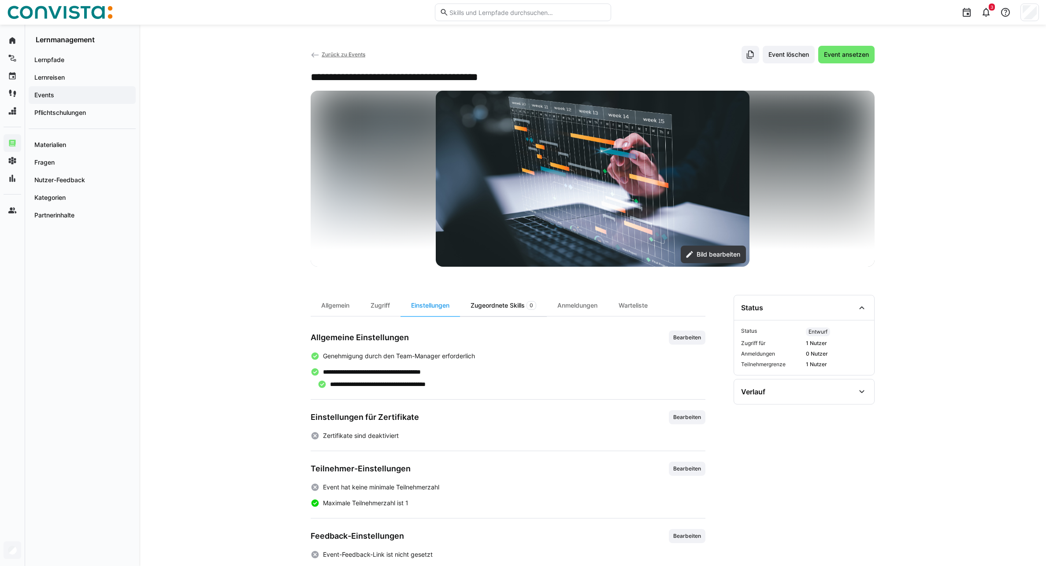
click at [483, 308] on div "Zugeordnete Skills 0" at bounding box center [503, 305] width 87 height 21
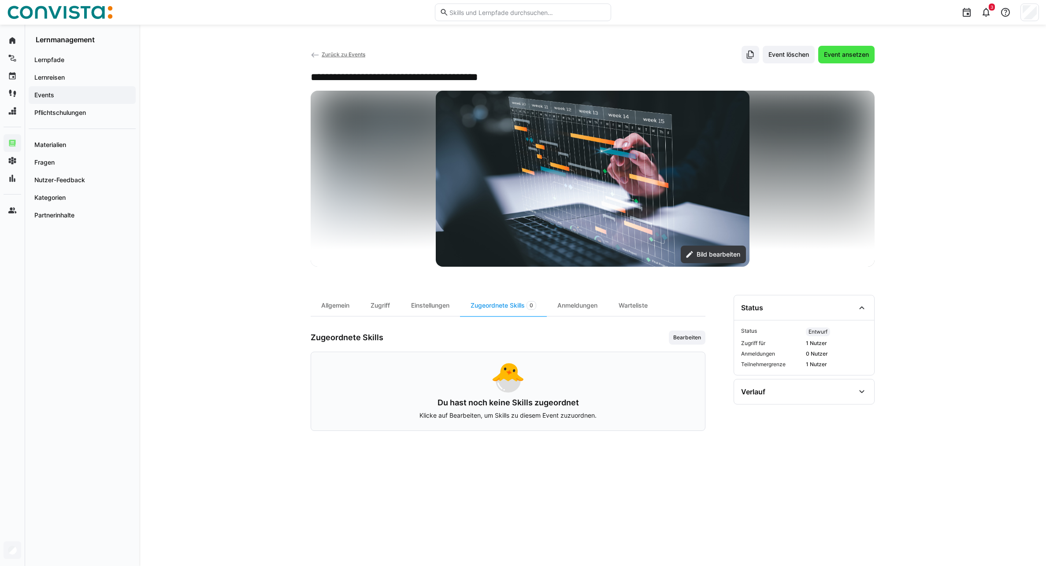
click at [852, 58] on span "Event ansetzen" at bounding box center [846, 54] width 48 height 9
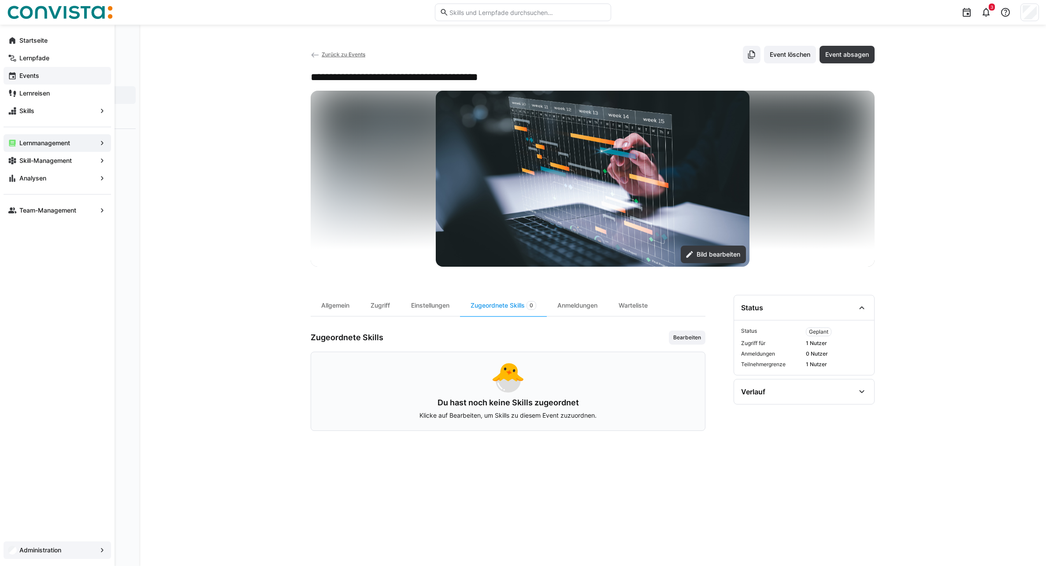
click at [44, 74] on span "Events" at bounding box center [62, 75] width 89 height 9
click at [338, 305] on div "Allgemein" at bounding box center [335, 305] width 49 height 21
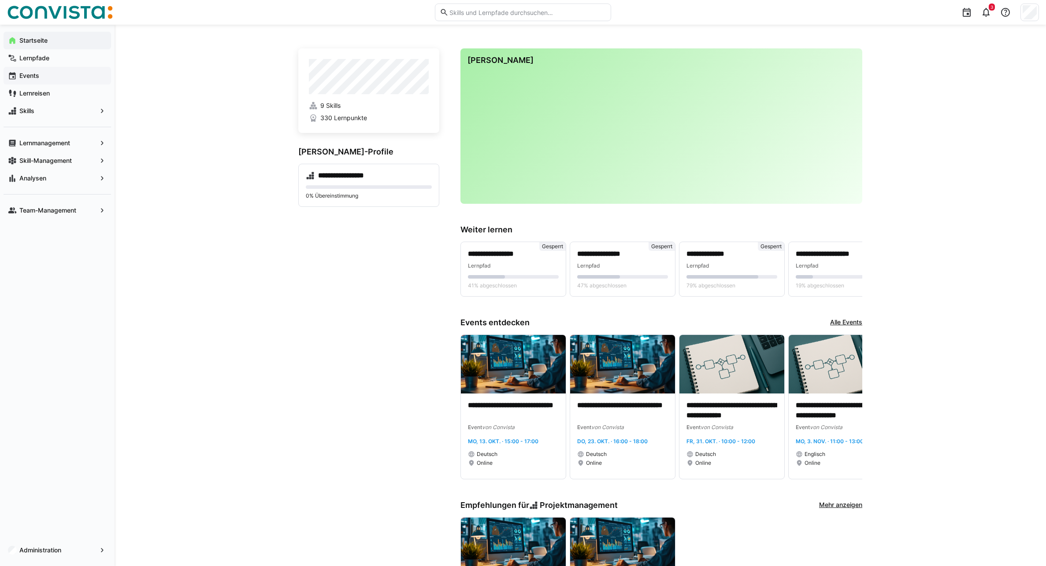
click at [52, 71] on div "Events" at bounding box center [57, 76] width 107 height 18
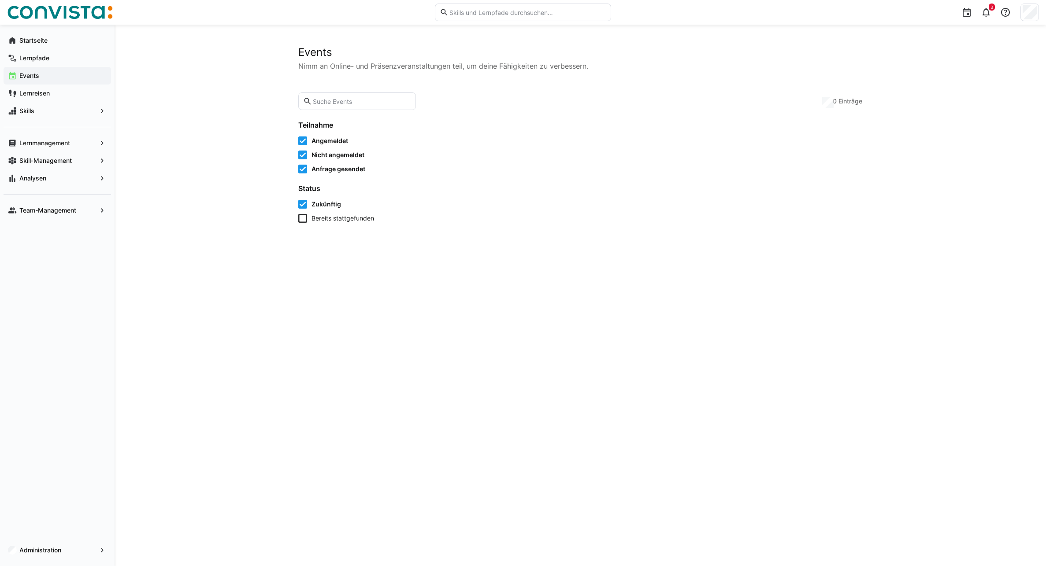
click at [350, 103] on input "text" at bounding box center [361, 101] width 99 height 8
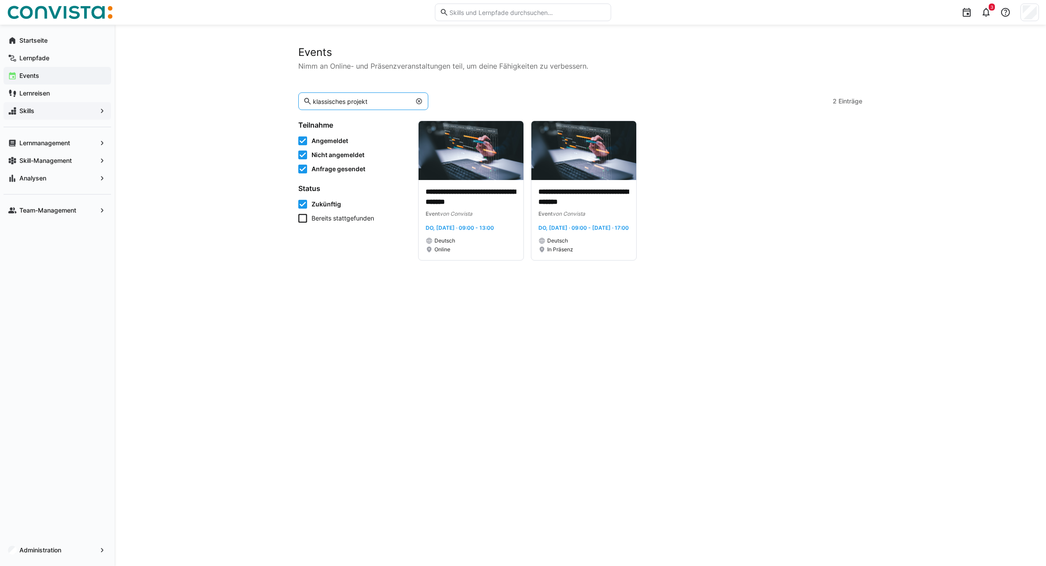
type input "klassisches projekt"
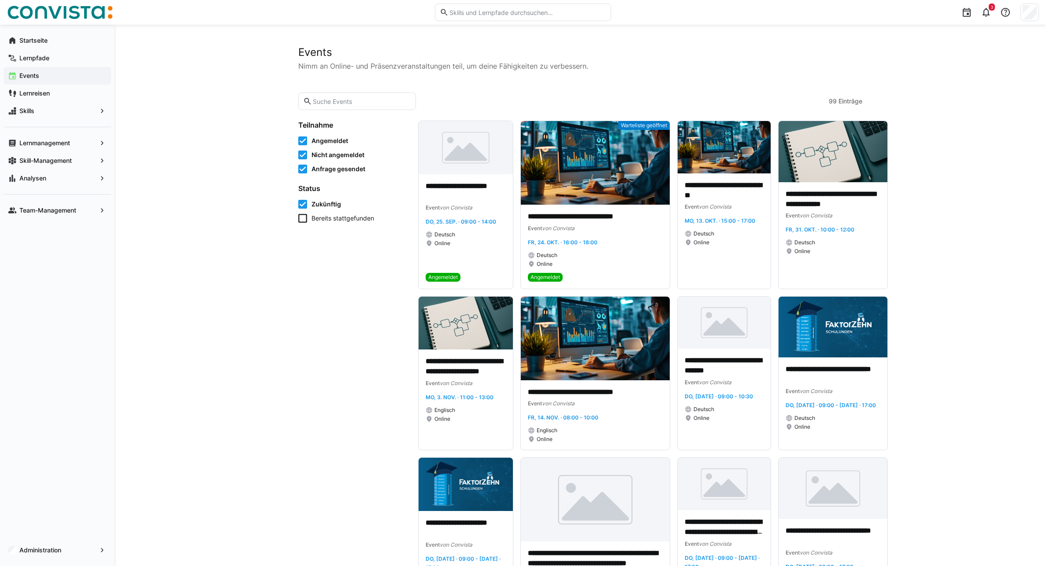
click at [330, 104] on input "text" at bounding box center [361, 101] width 99 height 8
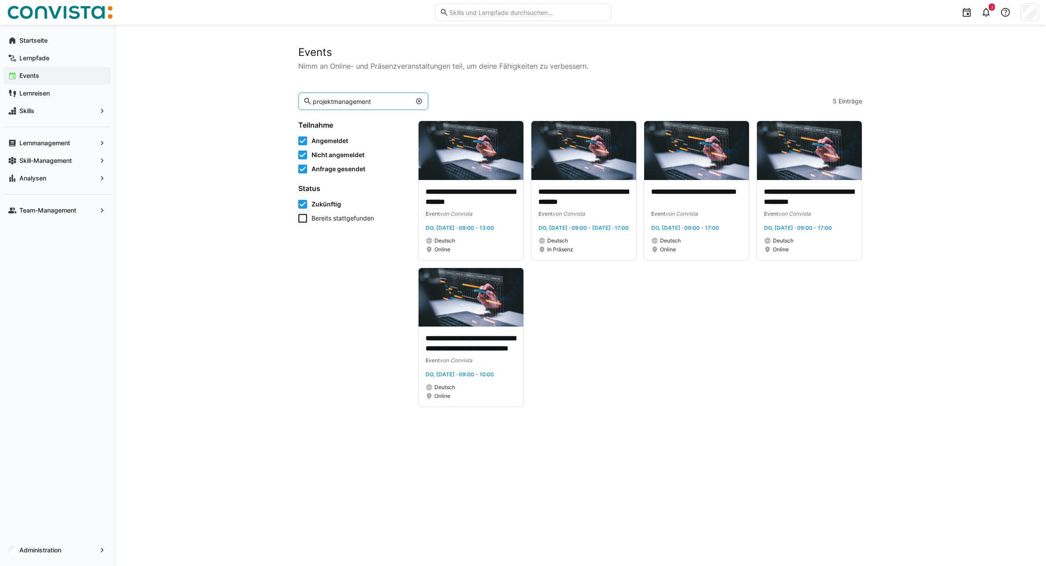
type input "projektmanagement"
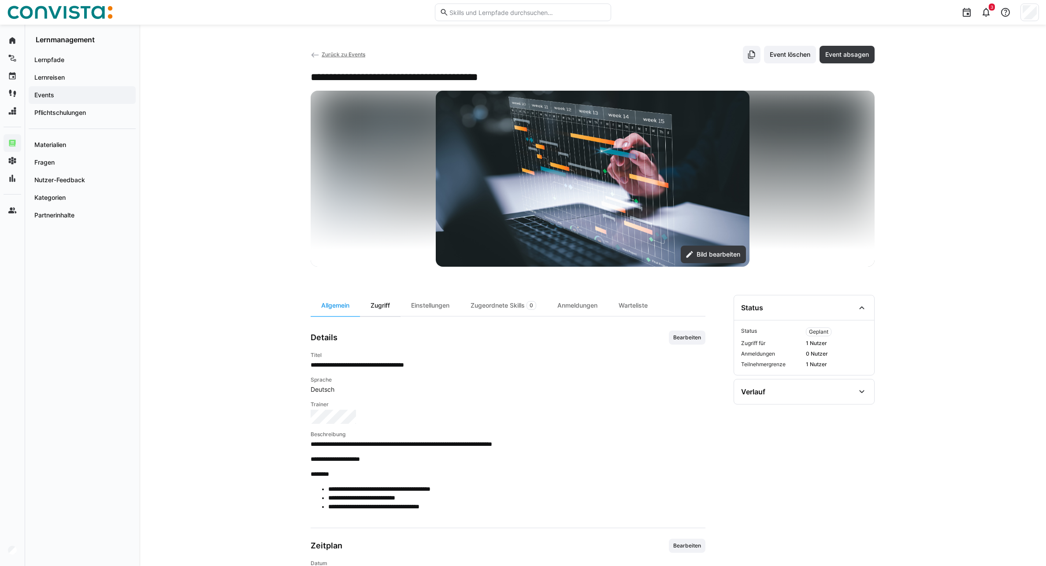
click at [376, 310] on div "Zugriff" at bounding box center [380, 305] width 41 height 21
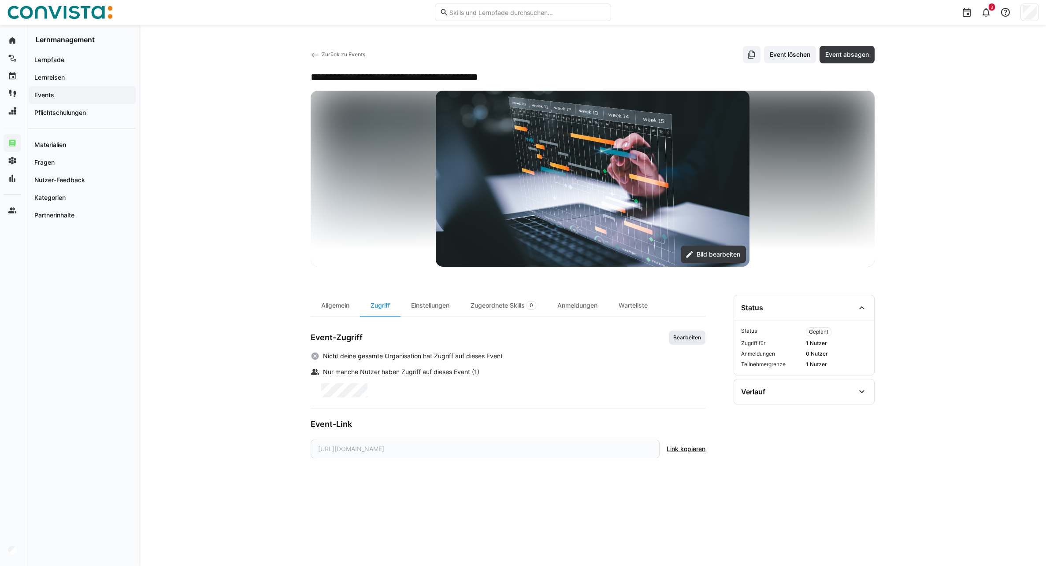
click at [681, 340] on span "Bearbeiten" at bounding box center [687, 337] width 30 height 7
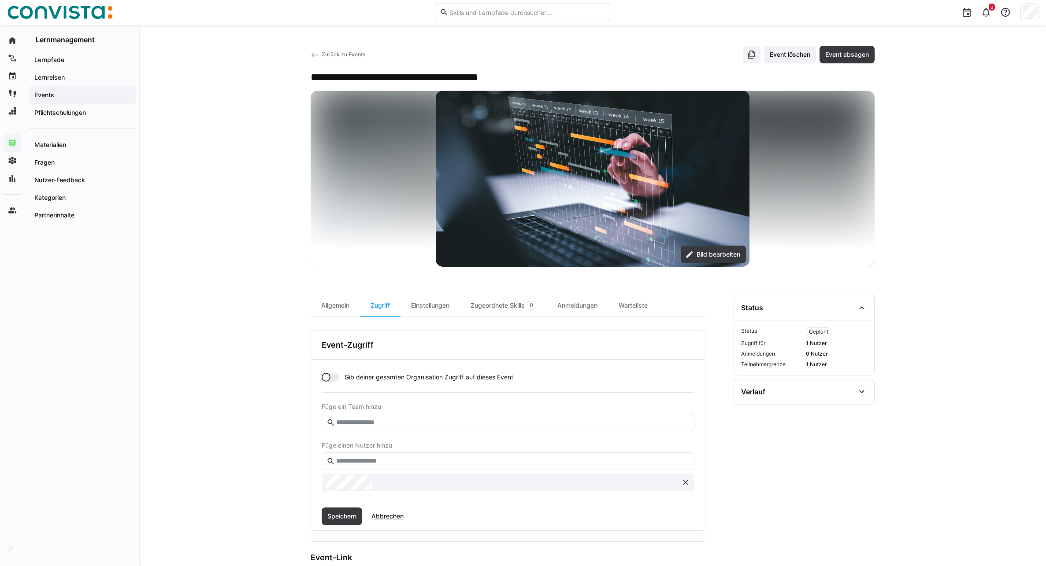
drag, startPoint x: 374, startPoint y: 467, endPoint x: 381, endPoint y: 463, distance: 7.9
click at [375, 466] on eds-input at bounding box center [508, 462] width 373 height 18
click at [381, 463] on input "text" at bounding box center [512, 462] width 354 height 8
drag, startPoint x: 362, startPoint y: 463, endPoint x: 302, endPoint y: 462, distance: 59.5
click at [302, 462] on div "**********" at bounding box center [592, 321] width 907 height 592
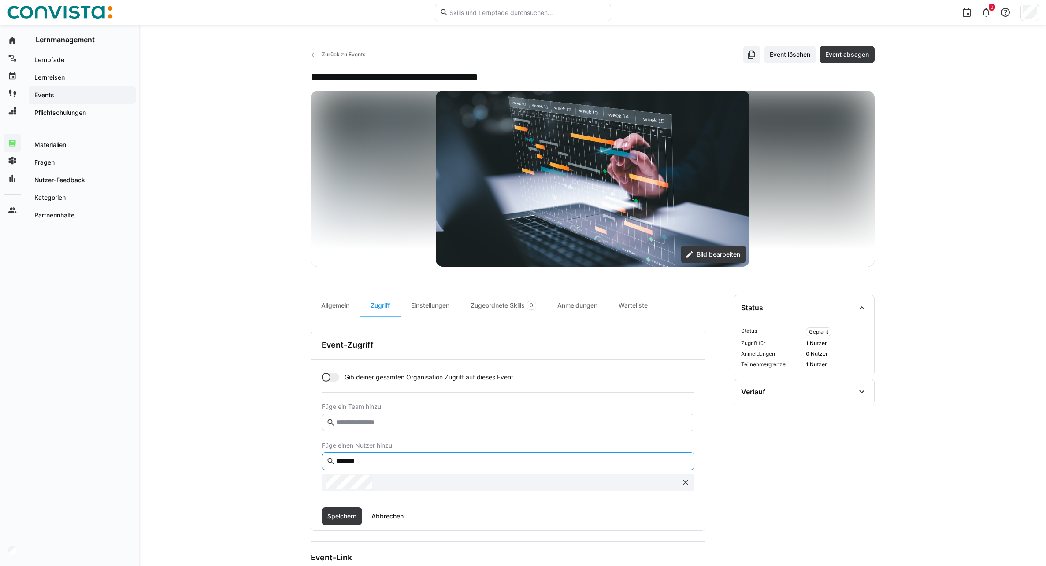
type input "********"
click at [361, 427] on eds-input at bounding box center [508, 423] width 373 height 18
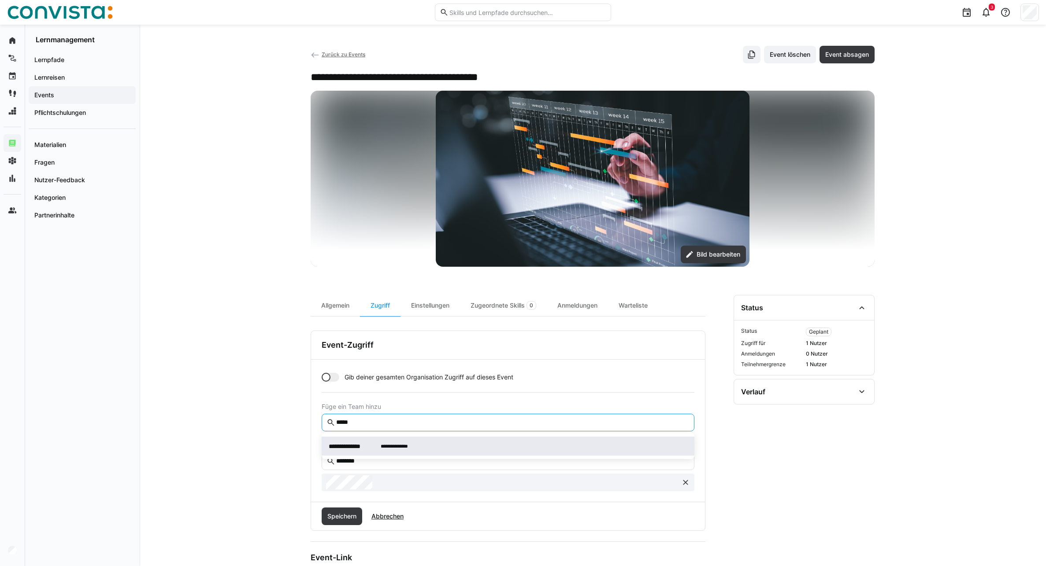
type input "*****"
click at [362, 451] on span "**********" at bounding box center [354, 446] width 50 height 9
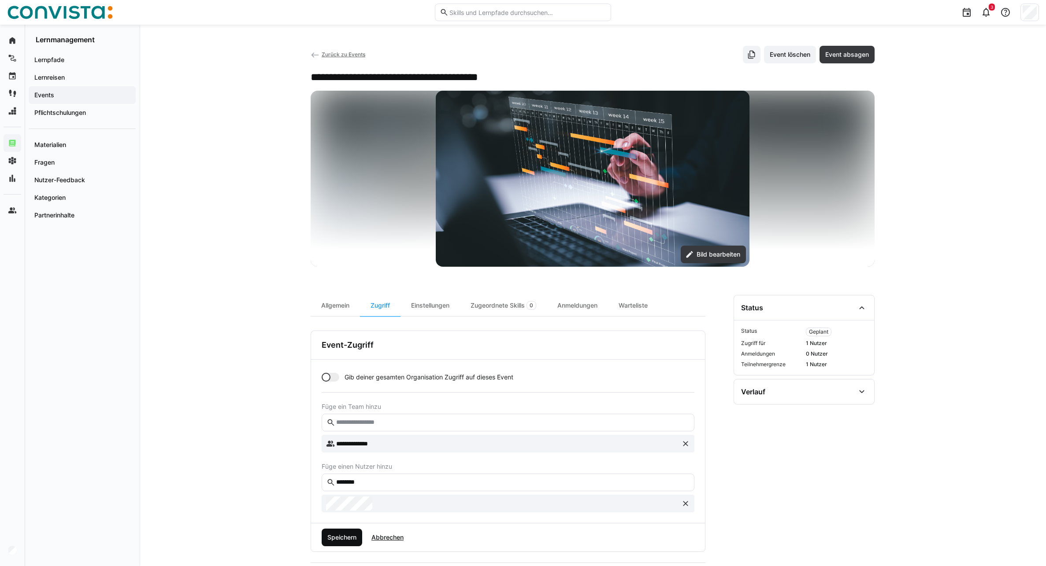
click at [338, 537] on span "Speichern" at bounding box center [342, 537] width 32 height 9
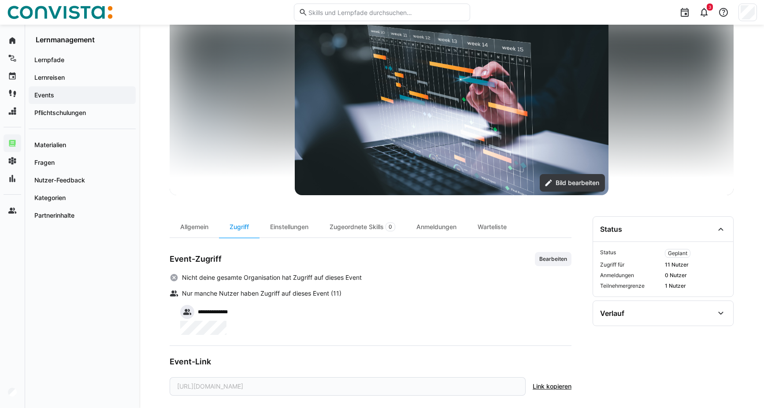
scroll to position [84, 0]
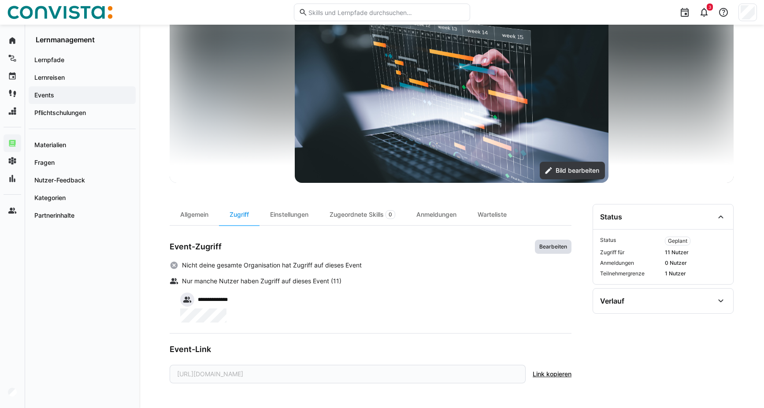
click at [550, 250] on span "Bearbeiten" at bounding box center [553, 247] width 37 height 14
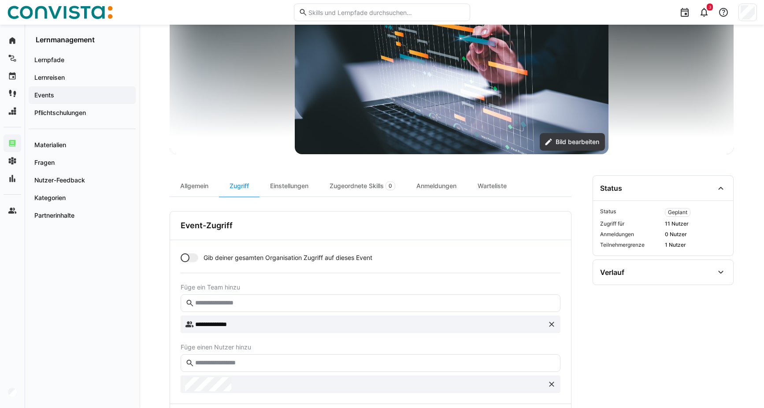
scroll to position [128, 0]
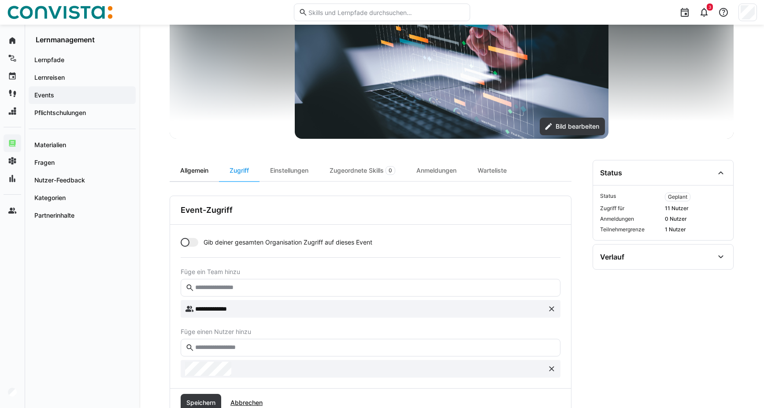
click at [183, 167] on div "Allgemein" at bounding box center [194, 170] width 49 height 21
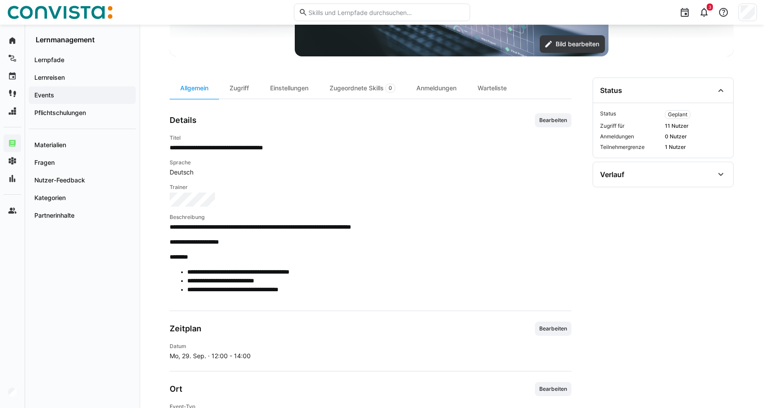
scroll to position [216, 0]
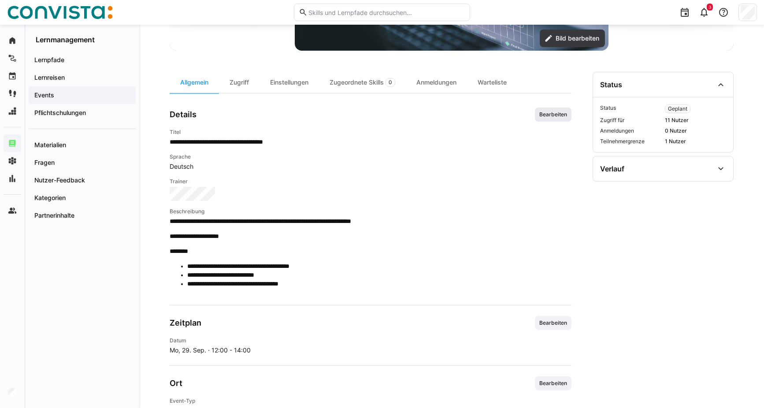
click at [558, 116] on span "Bearbeiten" at bounding box center [553, 114] width 30 height 7
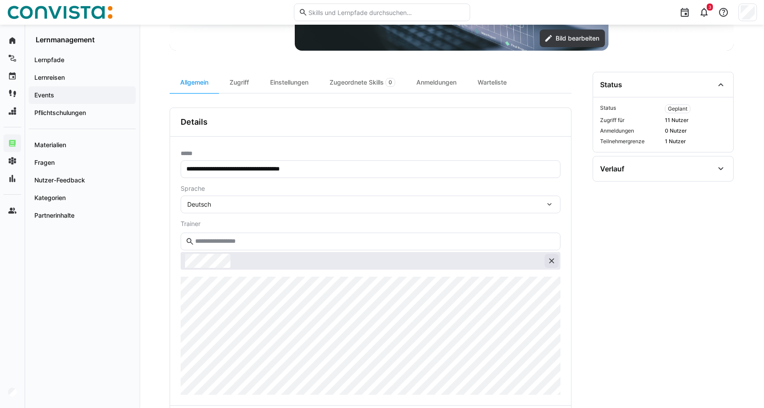
click at [552, 260] on eds-icon at bounding box center [551, 260] width 9 height 9
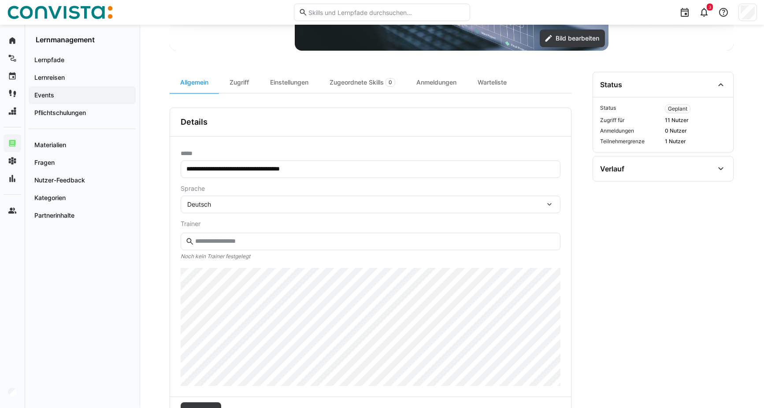
click at [267, 243] on input "text" at bounding box center [374, 241] width 361 height 8
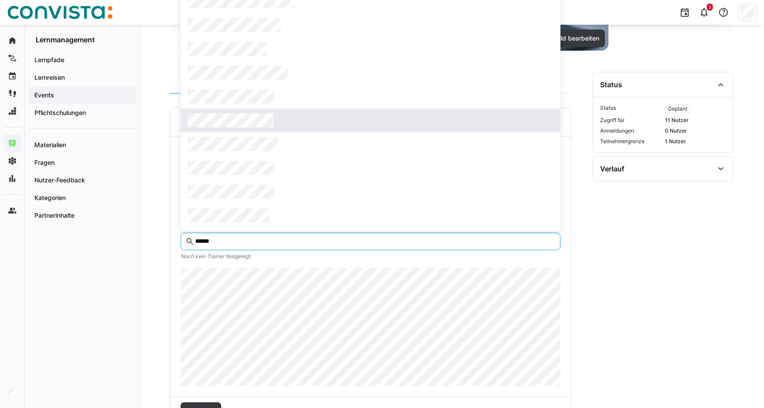
type input "******"
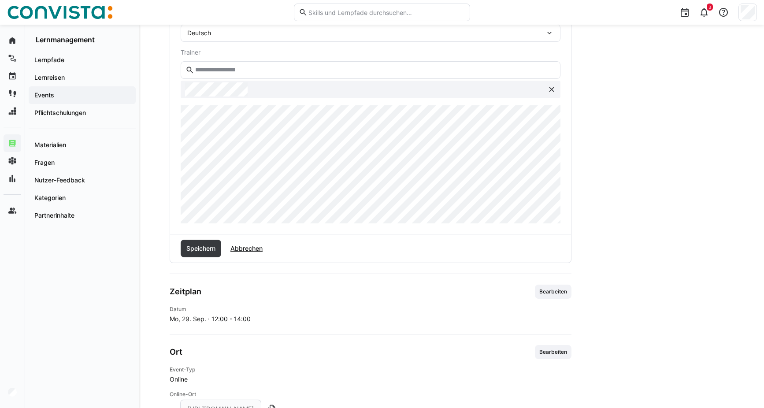
scroll to position [392, 0]
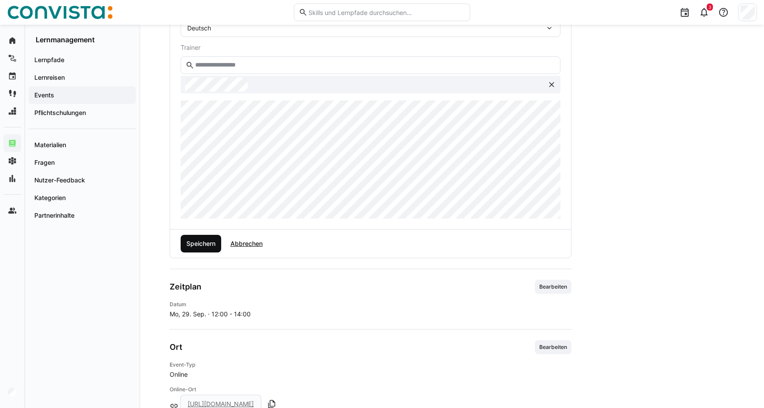
click at [195, 239] on span "Speichern" at bounding box center [201, 243] width 32 height 9
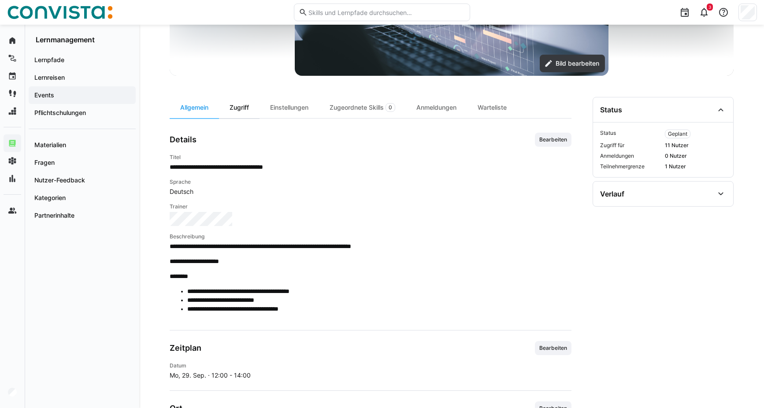
click at [242, 113] on div "Zugriff" at bounding box center [239, 107] width 41 height 21
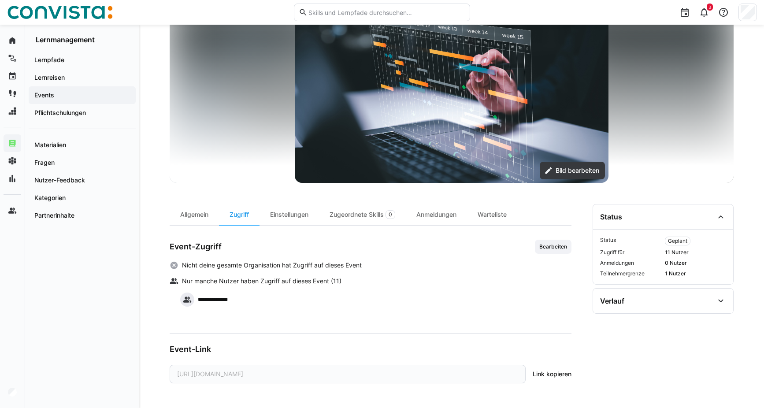
scroll to position [84, 0]
click at [283, 215] on div "Einstellungen" at bounding box center [288, 214] width 59 height 21
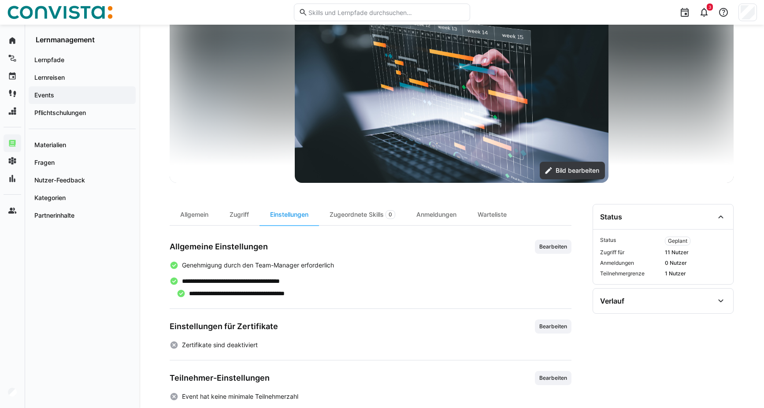
scroll to position [166, 0]
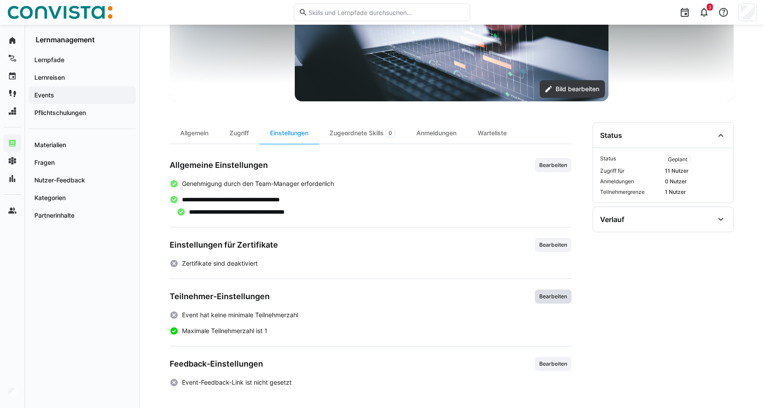
click at [557, 300] on span "Bearbeiten" at bounding box center [553, 296] width 37 height 14
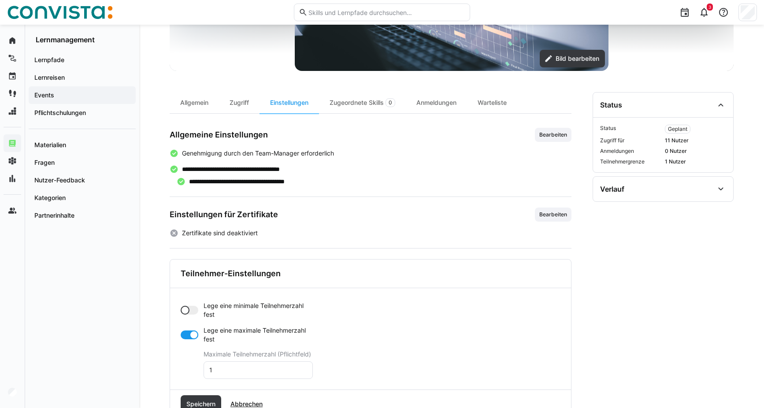
scroll to position [210, 0]
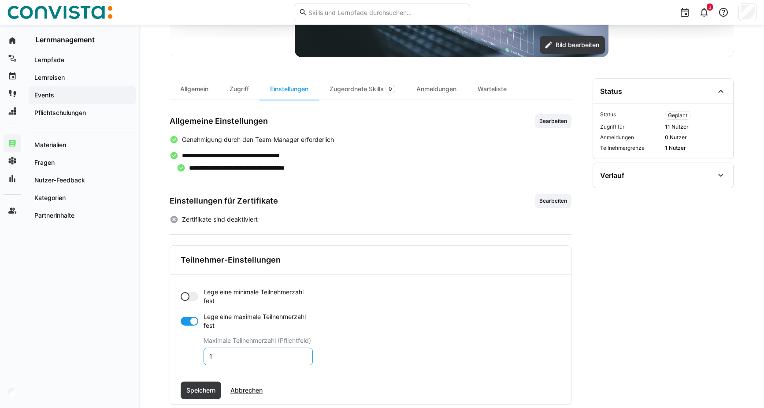
drag, startPoint x: 227, startPoint y: 357, endPoint x: 196, endPoint y: 342, distance: 34.3
click at [190, 355] on app-toggle-and-input "Lege eine maximale Teilnehmerzahl fest Maximale Teilnehmerzahl (Pflichtfeld) 1" at bounding box center [247, 338] width 132 height 53
type input "5"
click at [204, 390] on span "Speichern" at bounding box center [201, 390] width 32 height 9
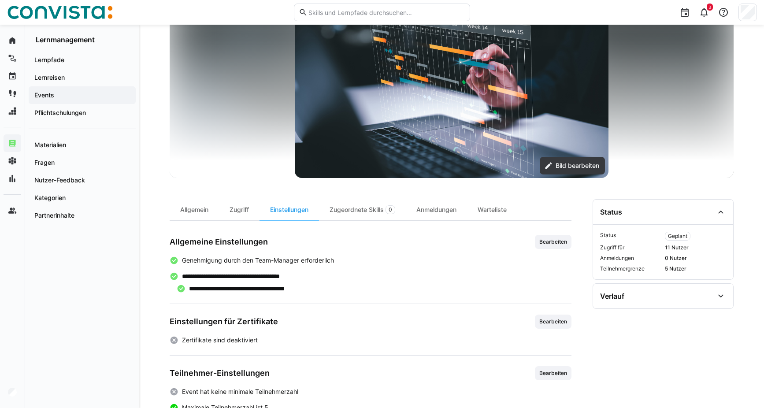
scroll to position [0, 0]
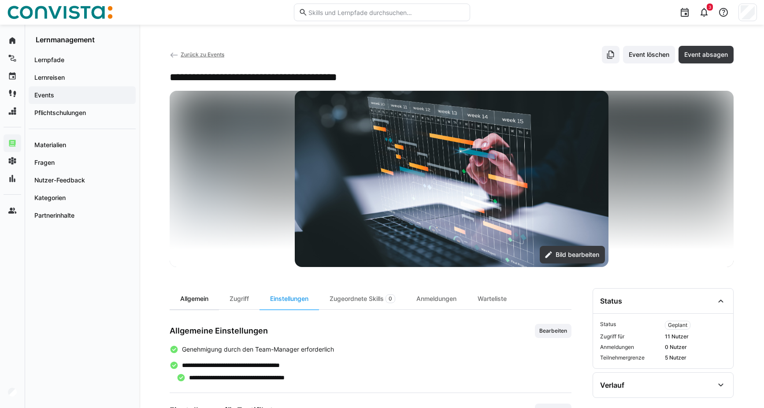
click at [200, 296] on div "Allgemein" at bounding box center [194, 298] width 49 height 21
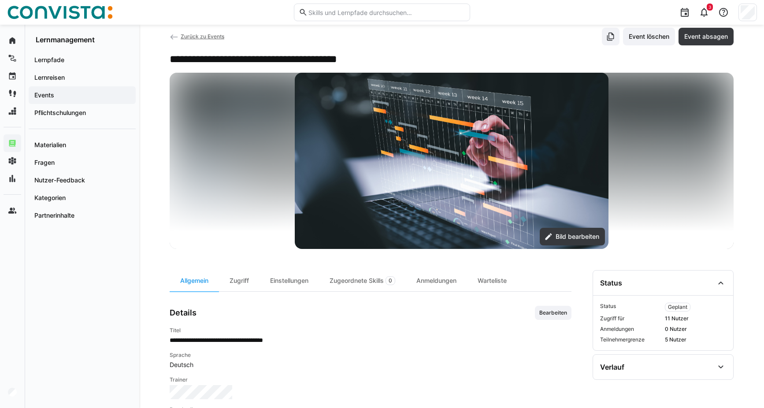
scroll to position [15, 0]
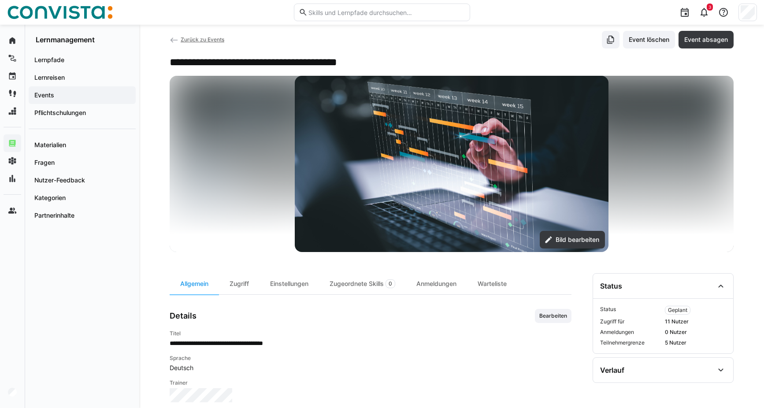
click at [185, 39] on span "Zurück zu Events" at bounding box center [203, 39] width 44 height 7
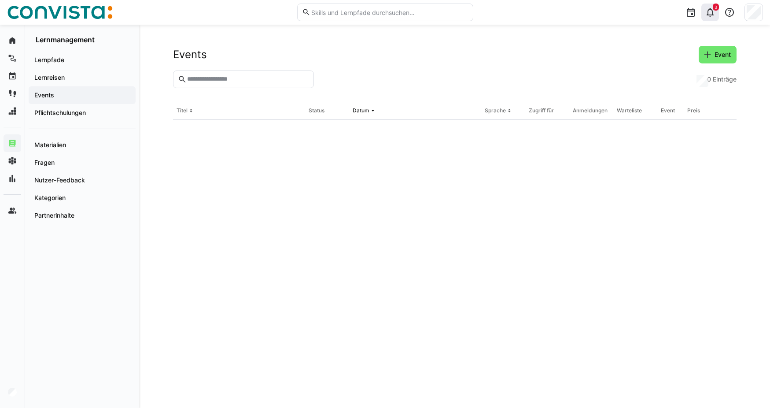
click at [714, 9] on span "3" at bounding box center [716, 7] width 6 height 7
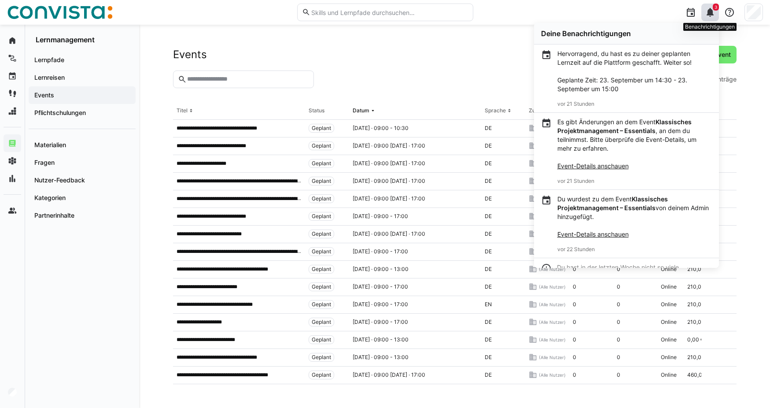
click at [713, 15] on eds-icon at bounding box center [710, 12] width 11 height 11
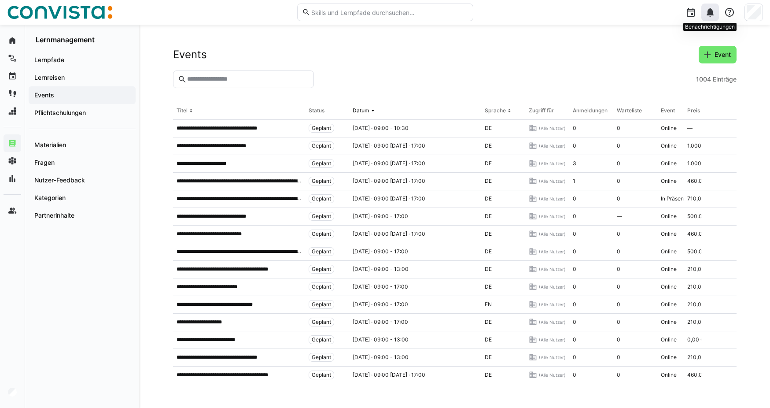
click at [713, 15] on eds-icon at bounding box center [710, 12] width 11 height 11
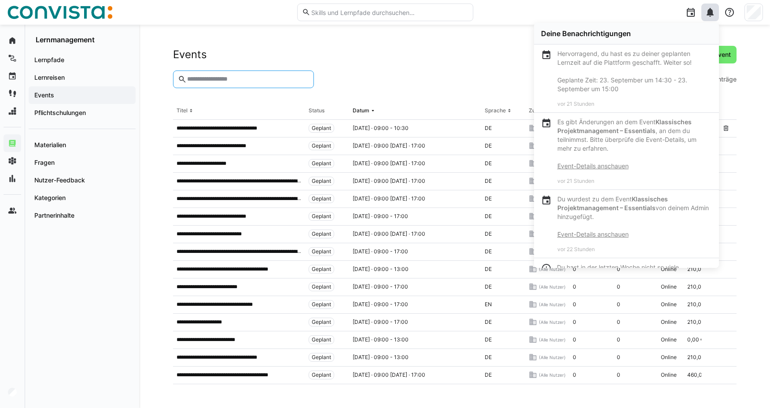
click at [189, 78] on input "text" at bounding box center [247, 79] width 122 height 8
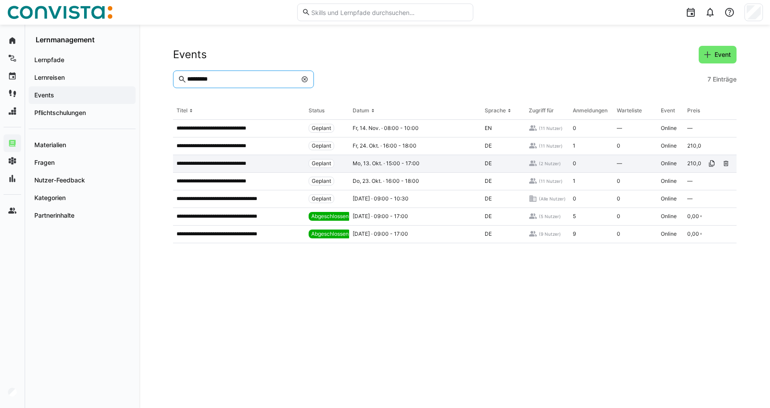
type input "*********"
click at [243, 167] on div "**********" at bounding box center [239, 164] width 132 height 18
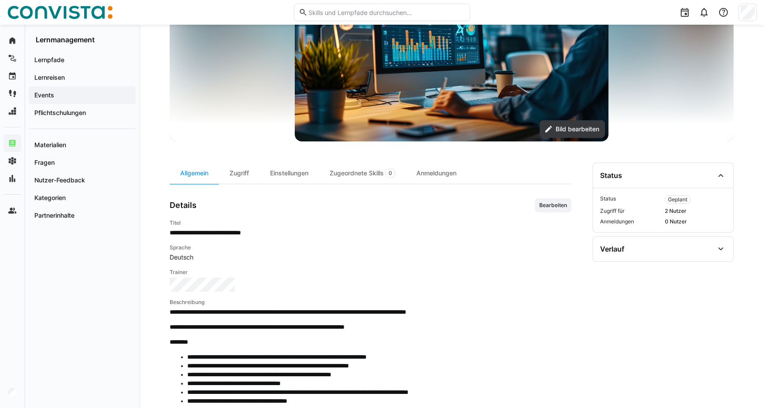
scroll to position [132, 0]
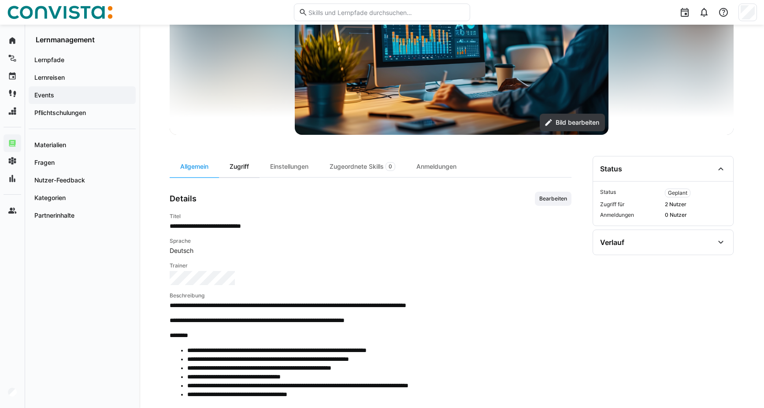
click at [241, 166] on div "Zugriff" at bounding box center [239, 166] width 41 height 21
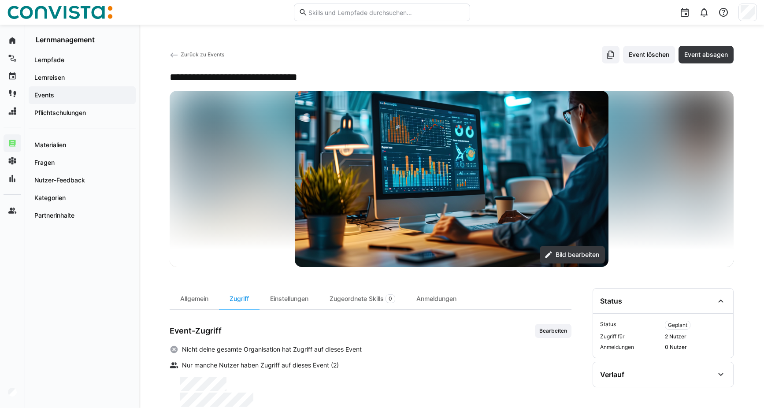
click at [187, 56] on span "Zurück zu Events" at bounding box center [203, 54] width 44 height 7
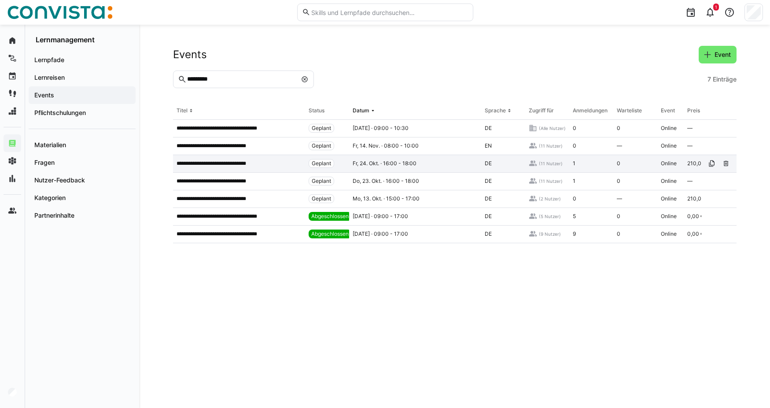
click at [225, 165] on p "**********" at bounding box center [218, 163] width 82 height 7
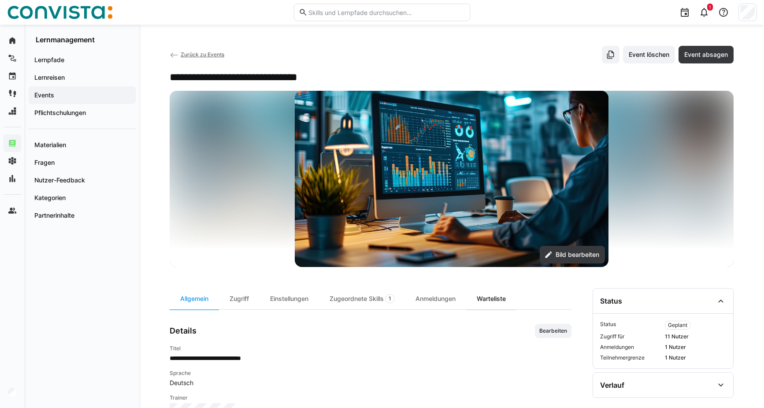
click at [505, 299] on div "Warteliste" at bounding box center [491, 298] width 50 height 21
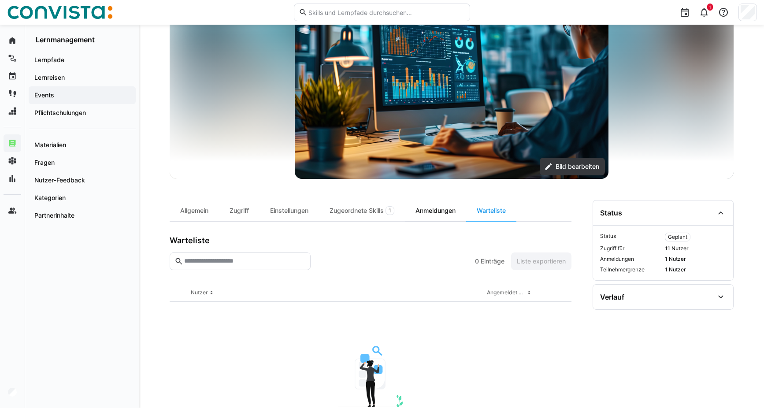
click at [437, 212] on div "Anmeldungen" at bounding box center [435, 210] width 61 height 21
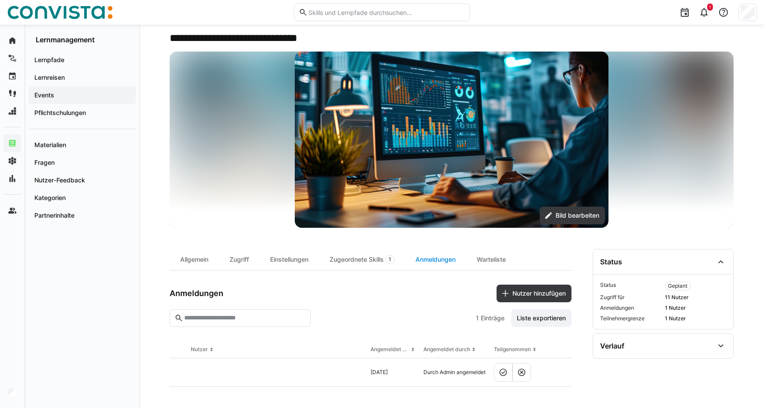
scroll to position [39, 0]
click at [207, 256] on div "Allgemein" at bounding box center [194, 259] width 49 height 21
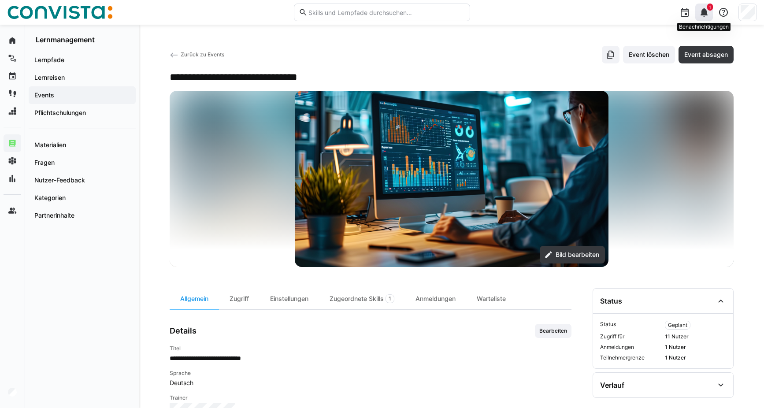
click at [705, 15] on eds-icon at bounding box center [704, 12] width 11 height 11
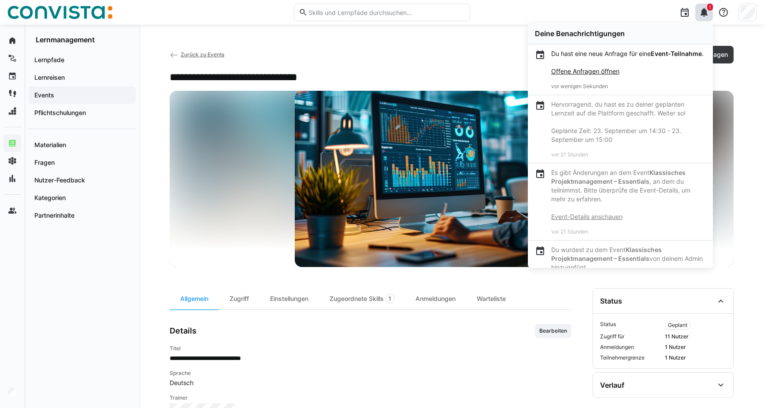
click at [586, 75] on link "Offene Anfragen öffnen" at bounding box center [585, 70] width 68 height 7
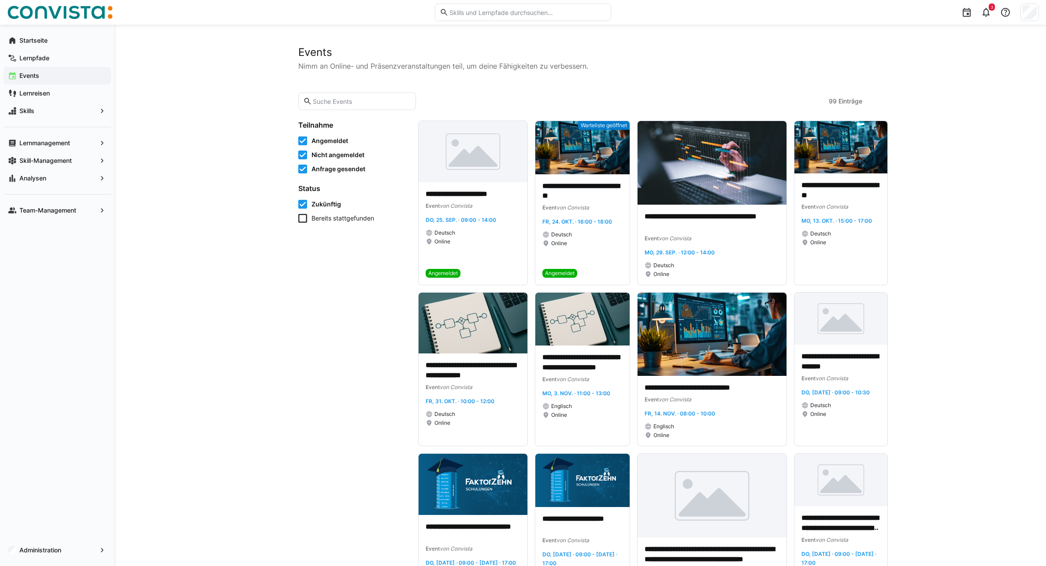
click at [352, 99] on input "text" at bounding box center [361, 101] width 99 height 8
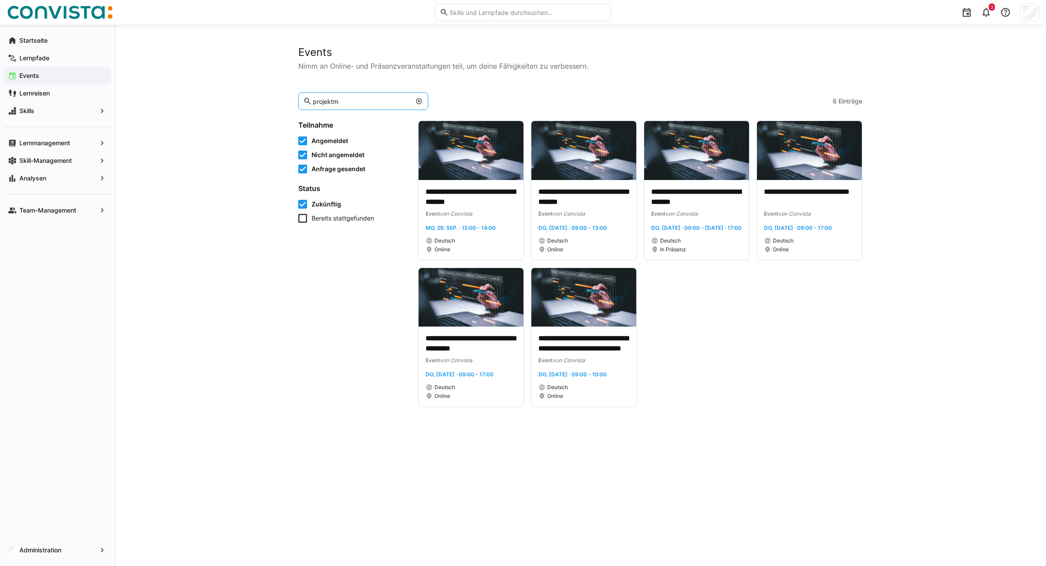
type input "projektm"
click at [474, 162] on img at bounding box center [470, 150] width 105 height 59
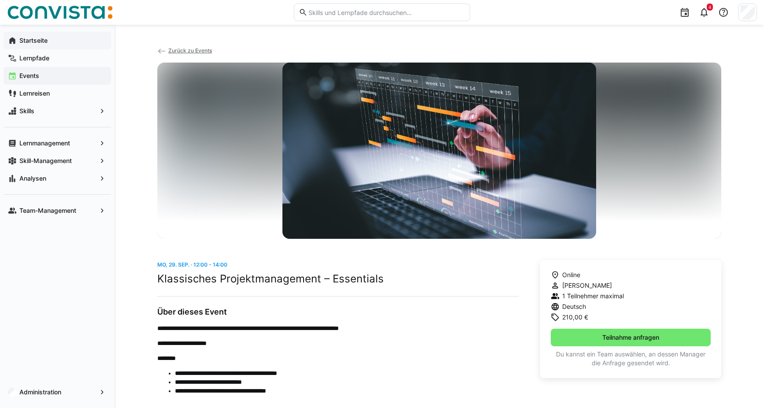
click at [0, 0] on app-navigation-label "Startseite" at bounding box center [0, 0] width 0 height 0
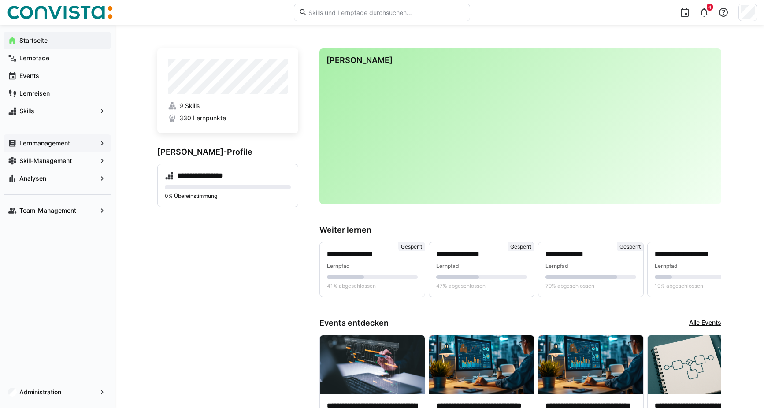
click at [0, 0] on app-navigation-label "Lernmanagement" at bounding box center [0, 0] width 0 height 0
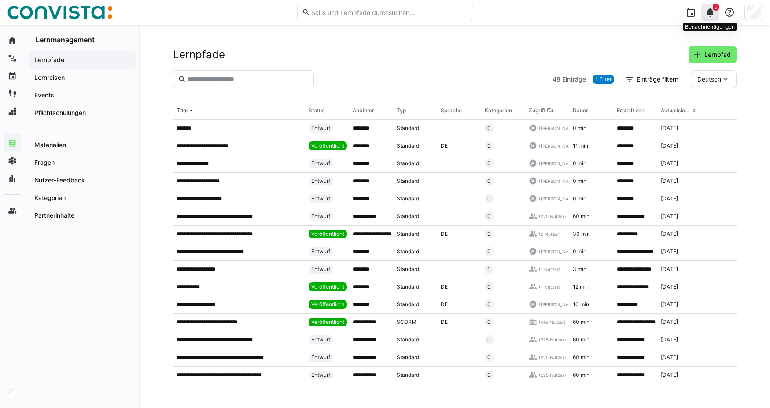
click at [713, 7] on span "5" at bounding box center [716, 7] width 6 height 7
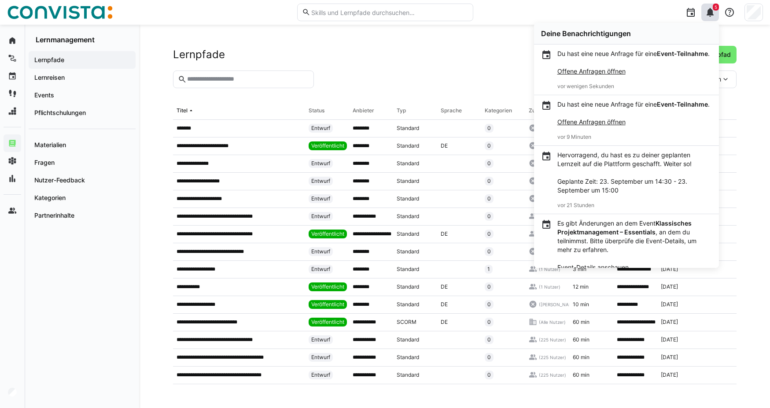
click at [602, 75] on link "Offene Anfragen öffnen" at bounding box center [592, 70] width 68 height 7
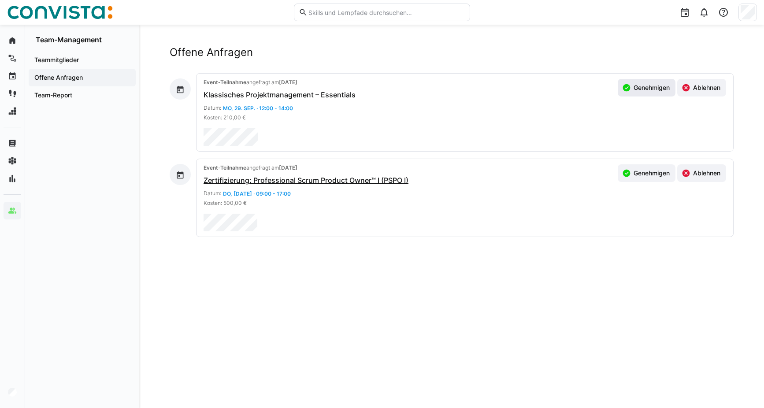
click at [641, 90] on span "Genehmigen" at bounding box center [651, 87] width 39 height 9
click at [712, 89] on span "Ablehnen" at bounding box center [707, 87] width 30 height 9
click at [645, 91] on span "Genehmigen" at bounding box center [651, 87] width 39 height 9
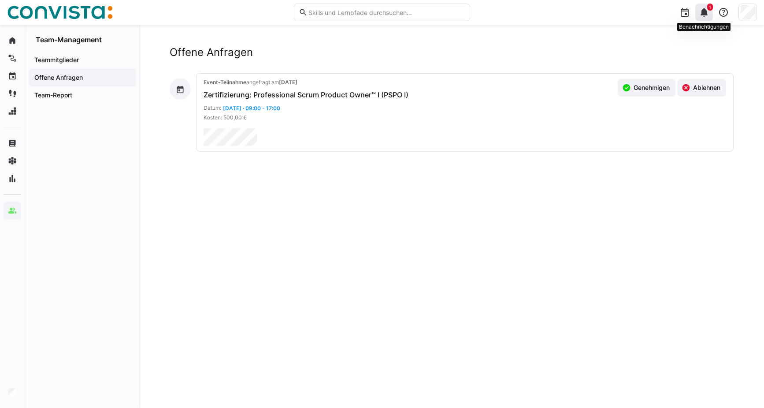
click at [710, 17] on div "1" at bounding box center [704, 13] width 18 height 18
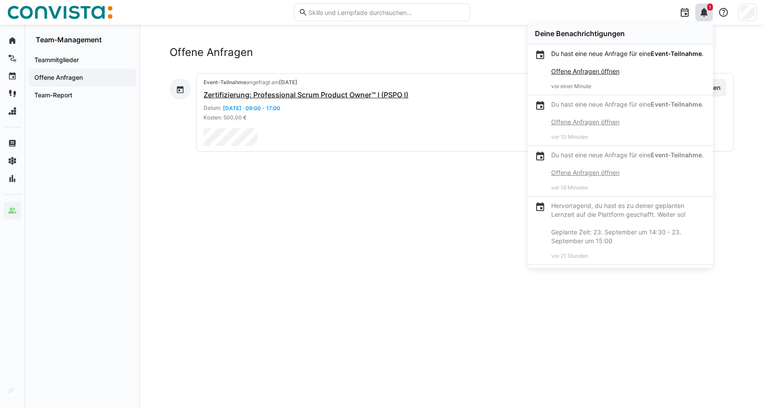
click at [591, 75] on link "Offene Anfragen öffnen" at bounding box center [585, 70] width 68 height 7
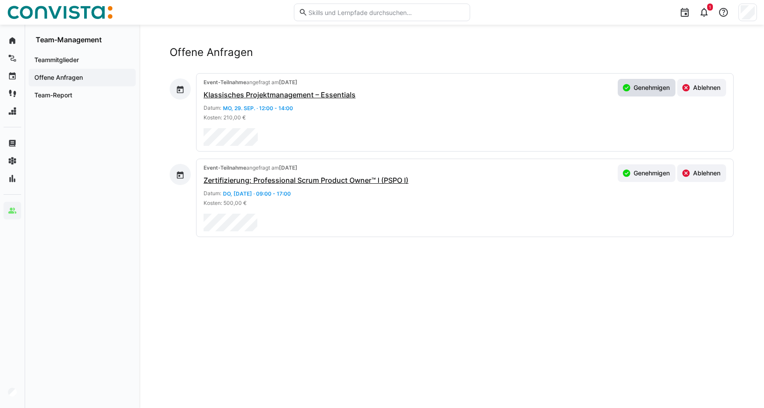
click at [636, 90] on span "Genehmigen" at bounding box center [651, 87] width 39 height 9
click at [711, 91] on span "Ablehnen" at bounding box center [707, 87] width 30 height 9
click at [654, 88] on span "Genehmigen" at bounding box center [651, 87] width 39 height 9
